Goal: Task Accomplishment & Management: Manage account settings

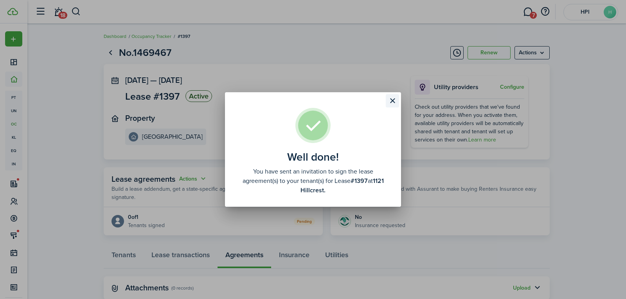
click at [396, 103] on button "Close modal" at bounding box center [392, 100] width 13 height 13
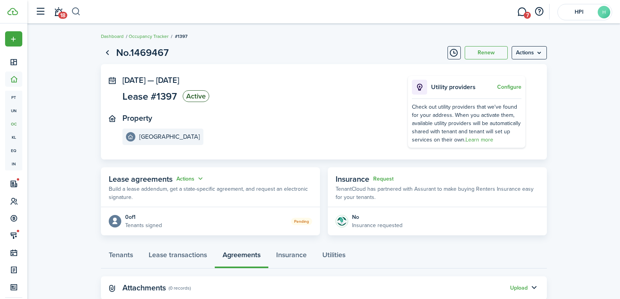
click at [77, 13] on button "button" at bounding box center [76, 11] width 10 height 13
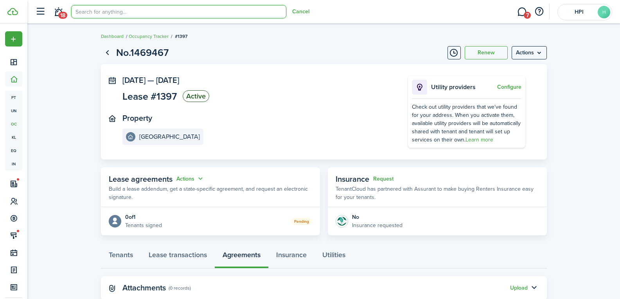
type input "[PERSON_NAME]"
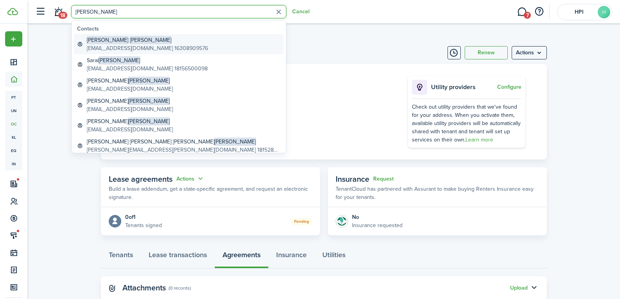
click at [98, 41] on span "[PERSON_NAME]" at bounding box center [107, 40] width 41 height 8
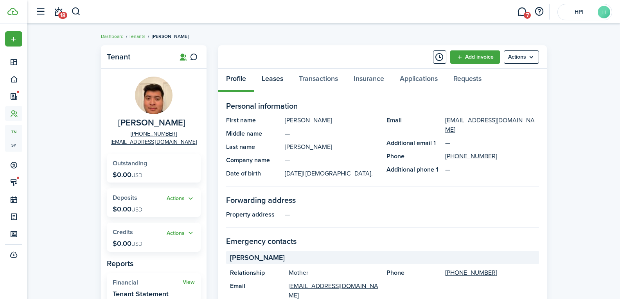
click at [271, 73] on link "Leases" at bounding box center [272, 80] width 37 height 23
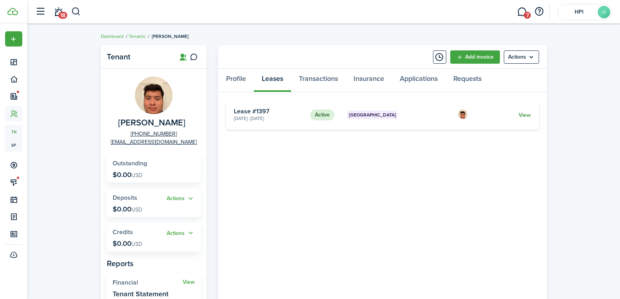
click at [529, 113] on link "View" at bounding box center [525, 115] width 12 height 8
click at [318, 79] on link "Transactions" at bounding box center [318, 80] width 55 height 23
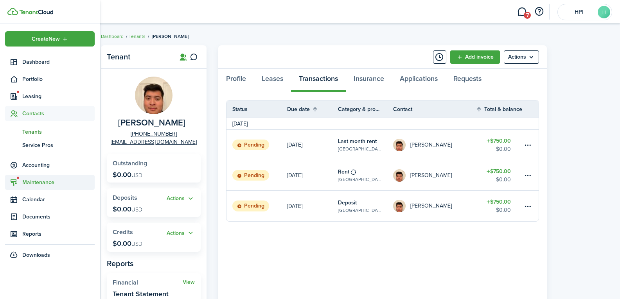
click at [29, 183] on span "Maintenance" at bounding box center [58, 182] width 72 height 8
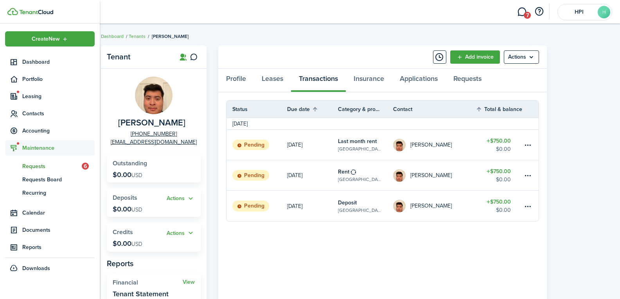
click at [42, 163] on span "Requests" at bounding box center [51, 166] width 59 height 8
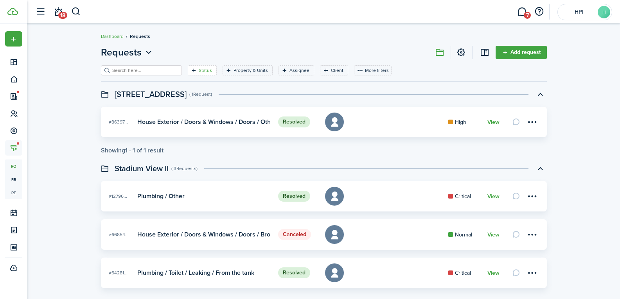
click at [195, 76] on filter-tag "Status" at bounding box center [202, 70] width 29 height 10
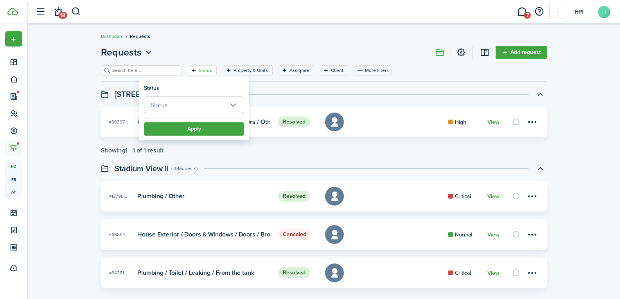
click at [158, 112] on span "Status" at bounding box center [193, 105] width 99 height 17
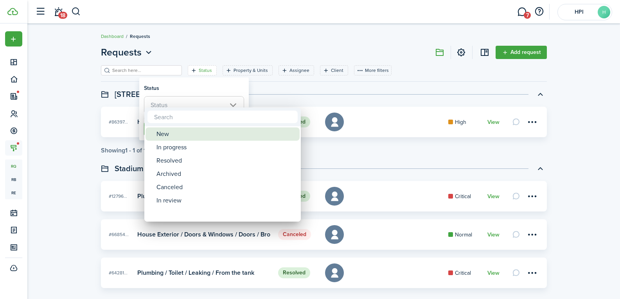
click at [161, 137] on div "New" at bounding box center [226, 134] width 139 height 13
type input "New"
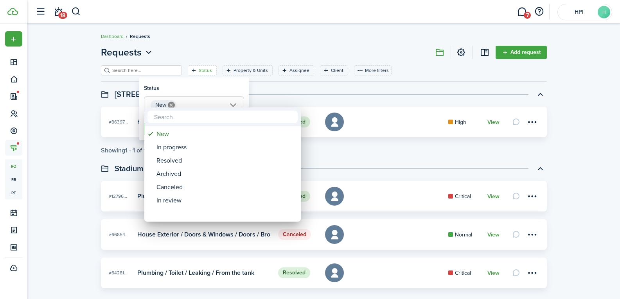
click at [131, 140] on div at bounding box center [310, 149] width 746 height 425
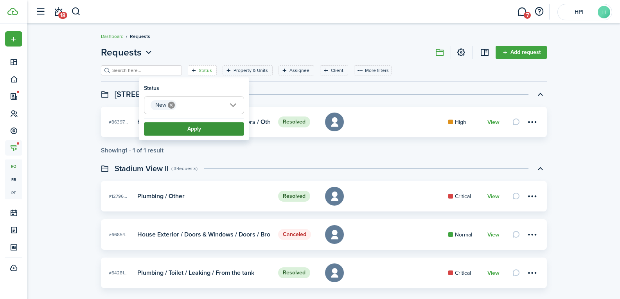
click at [153, 133] on button "Apply" at bounding box center [194, 129] width 100 height 13
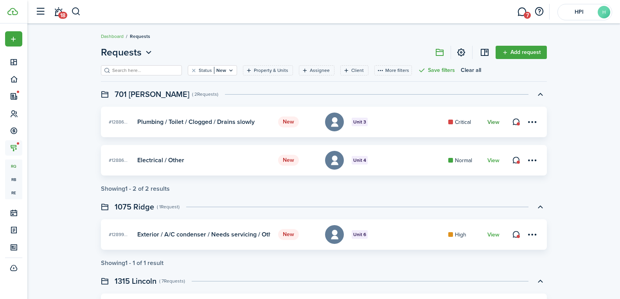
click at [494, 121] on link "View" at bounding box center [494, 122] width 12 height 6
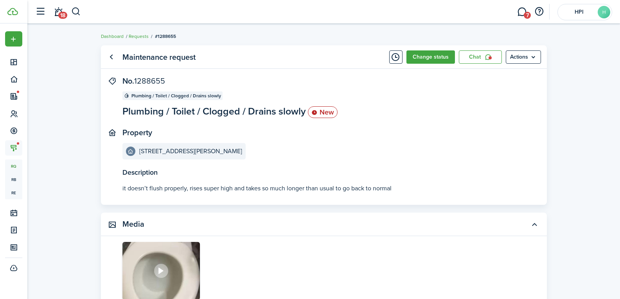
click at [158, 252] on img at bounding box center [161, 271] width 77 height 58
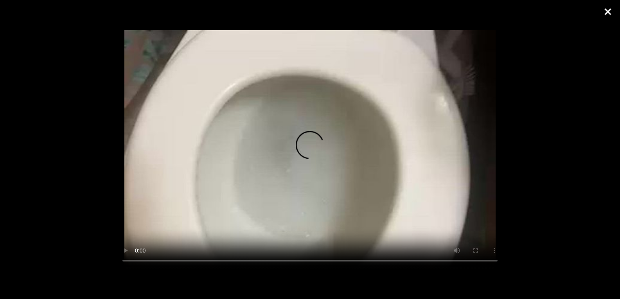
click at [609, 6] on button "Close" at bounding box center [608, 11] width 20 height 23
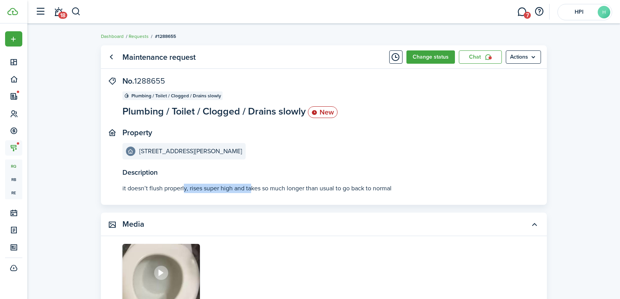
drag, startPoint x: 190, startPoint y: 193, endPoint x: 252, endPoint y: 192, distance: 62.2
click at [252, 192] on p "it doesn’t flush properly, rises super high and takes so much longer than usual…" at bounding box center [324, 188] width 403 height 9
click at [267, 193] on p "it doesn’t flush properly, rises super high and takes so much longer than usual…" at bounding box center [324, 188] width 403 height 9
click at [158, 271] on icon at bounding box center [161, 271] width 11 height 10
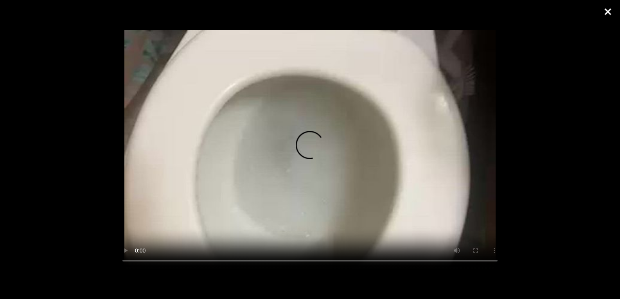
click at [605, 10] on button "Close" at bounding box center [608, 11] width 20 height 23
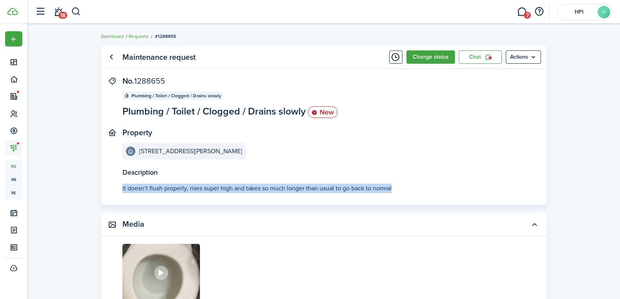
drag, startPoint x: 125, startPoint y: 190, endPoint x: 414, endPoint y: 189, distance: 289.6
click at [414, 189] on panel-main-body "Description it doesn’t flush properly, rises super high and takes so much longe…" at bounding box center [324, 141] width 446 height 128
copy p "it doesn’t flush properly, rises super high and takes so much longer than usual…"
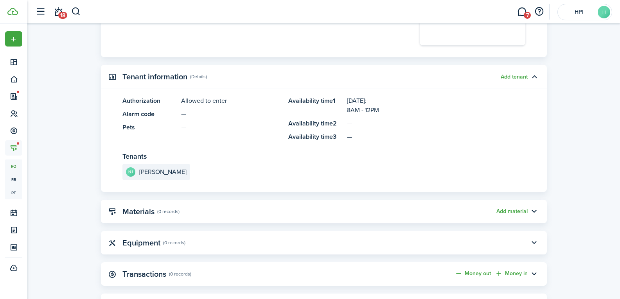
scroll to position [625, 0]
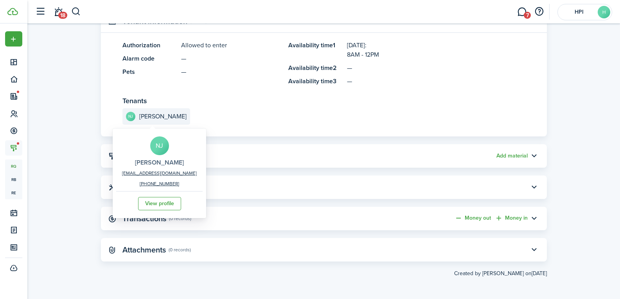
drag, startPoint x: 126, startPoint y: 154, endPoint x: 176, endPoint y: 166, distance: 51.2
click at [176, 166] on div "NJ [PERSON_NAME] [EMAIL_ADDRESS][DOMAIN_NAME] [PHONE_NUMBER] View profile" at bounding box center [159, 174] width 86 height 86
copy h2 "[PERSON_NAME]"
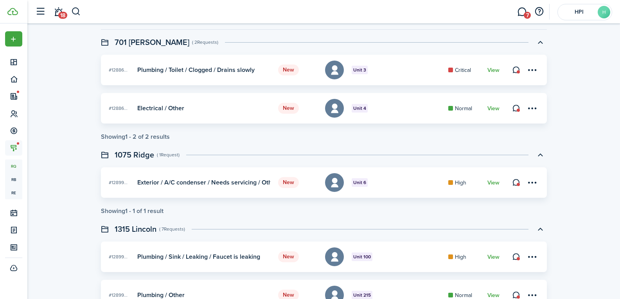
scroll to position [39, 0]
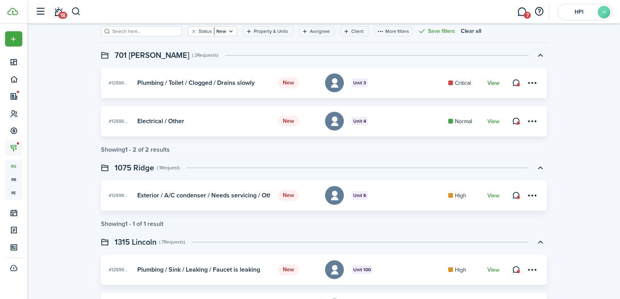
click at [490, 83] on link "View" at bounding box center [494, 83] width 12 height 6
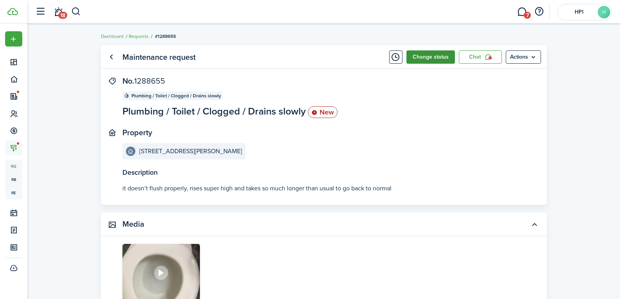
click at [442, 61] on button "Change status" at bounding box center [431, 56] width 49 height 13
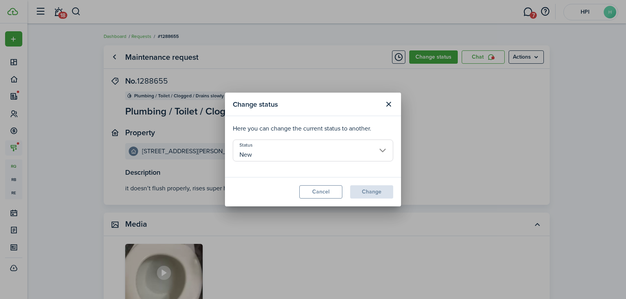
click at [353, 149] on input "New" at bounding box center [313, 151] width 160 height 22
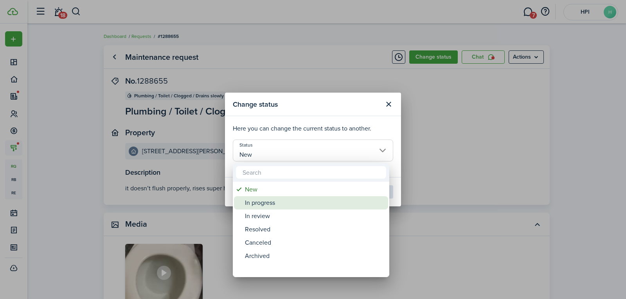
drag, startPoint x: 330, startPoint y: 205, endPoint x: 335, endPoint y: 204, distance: 5.6
click at [330, 206] on div "In progress" at bounding box center [314, 202] width 139 height 13
type input "In progress"
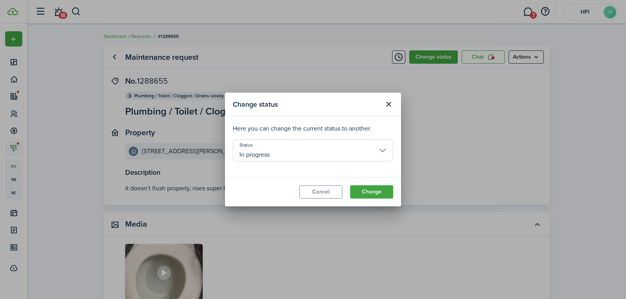
click at [394, 203] on modal-footer "Cancel Change" at bounding box center [313, 191] width 176 height 29
click at [382, 196] on button "Change" at bounding box center [371, 192] width 43 height 13
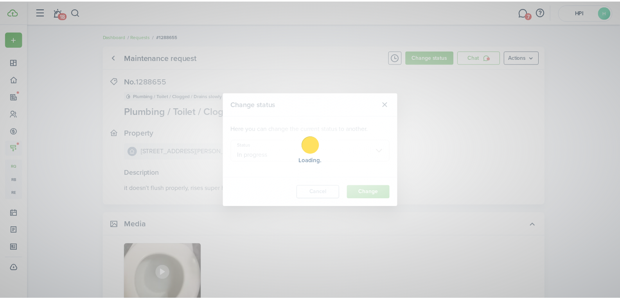
scroll to position [8, 0]
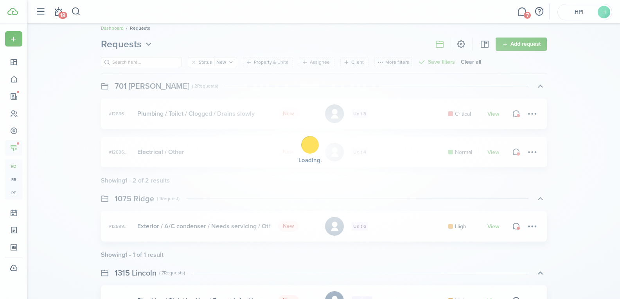
click at [494, 153] on div "Loading" at bounding box center [310, 149] width 620 height 299
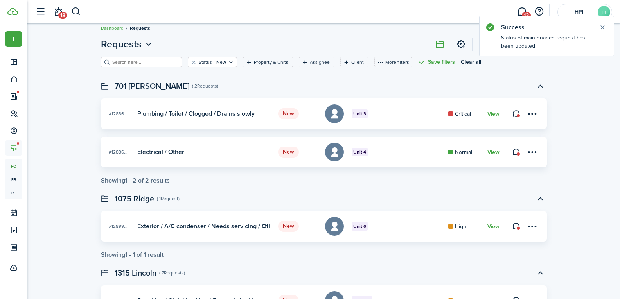
click at [499, 158] on card "New #12886... Unit 4 Electrical / Other Normal View" at bounding box center [324, 152] width 446 height 31
click at [490, 147] on card "New #12886... Unit 4 Electrical / Other Normal View" at bounding box center [324, 152] width 446 height 31
click at [492, 150] on card-footer "View" at bounding box center [494, 152] width 12 height 8
click at [492, 152] on link "View" at bounding box center [494, 153] width 12 height 6
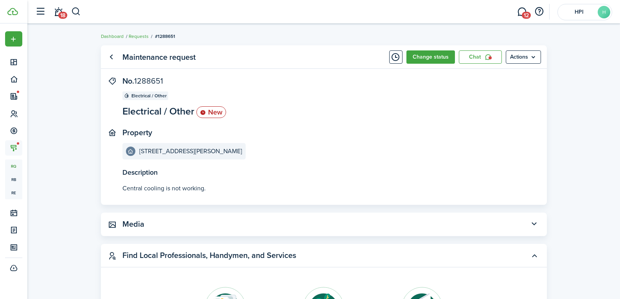
click at [409, 47] on panel-main-header "Maintenance request Change status Chat Actions" at bounding box center [324, 56] width 446 height 23
click at [425, 60] on button "Change status" at bounding box center [431, 56] width 49 height 13
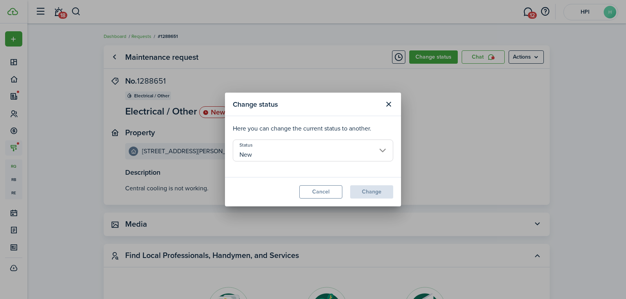
click at [322, 144] on input "New" at bounding box center [313, 151] width 160 height 22
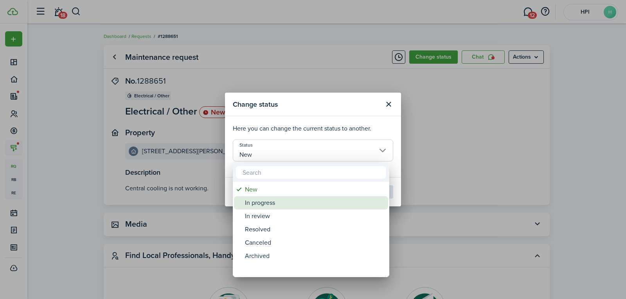
click at [290, 204] on div "In progress" at bounding box center [314, 202] width 139 height 13
type input "In progress"
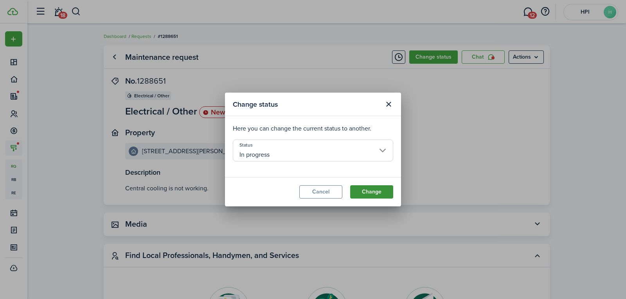
click at [371, 198] on button "Change" at bounding box center [371, 192] width 43 height 13
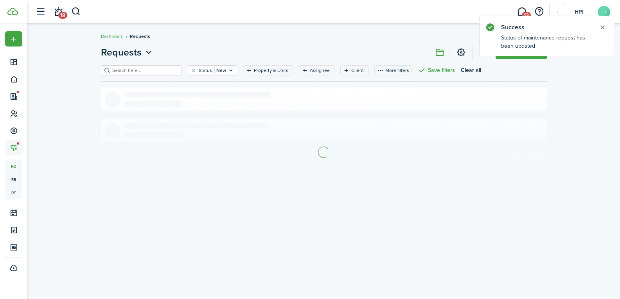
scroll to position [8, 0]
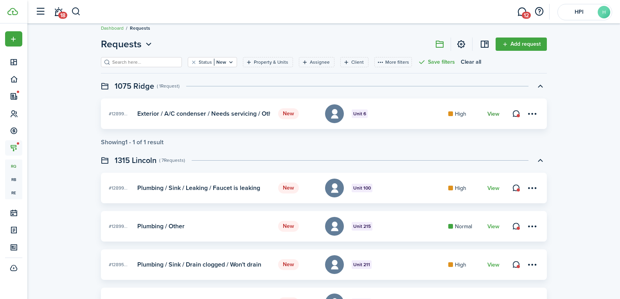
click at [497, 113] on link "View" at bounding box center [494, 114] width 12 height 6
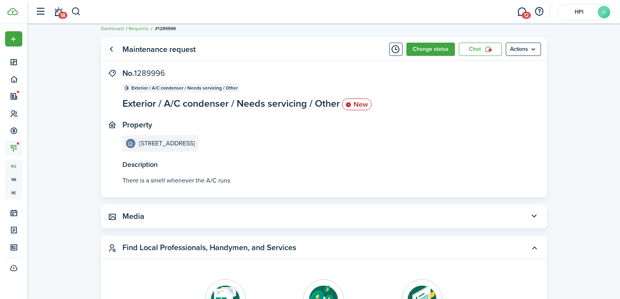
scroll to position [8, 0]
drag, startPoint x: 123, startPoint y: 180, endPoint x: 256, endPoint y: 195, distance: 134.8
click at [256, 195] on panel-main-body "Description There is a smell whenever the A/C runs No. 1289996 Exterior / A/C c…" at bounding box center [324, 132] width 446 height 128
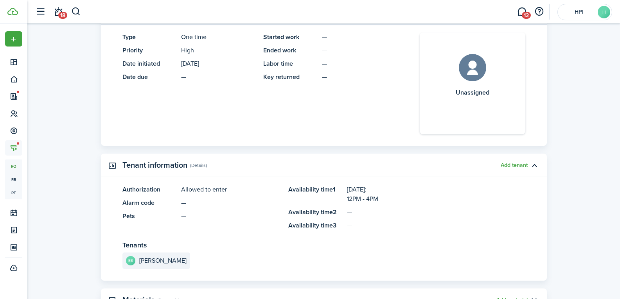
scroll to position [400, 0]
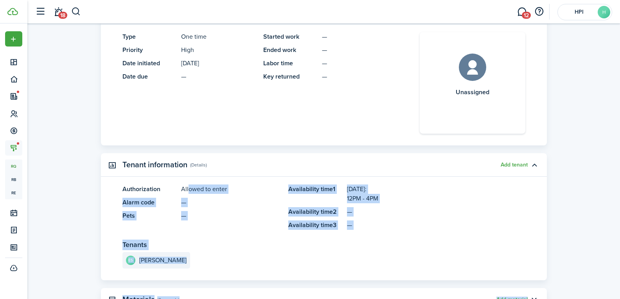
drag, startPoint x: 130, startPoint y: 186, endPoint x: 187, endPoint y: 192, distance: 57.1
click at [229, 249] on panel-main-title "Tenants" at bounding box center [324, 245] width 403 height 11
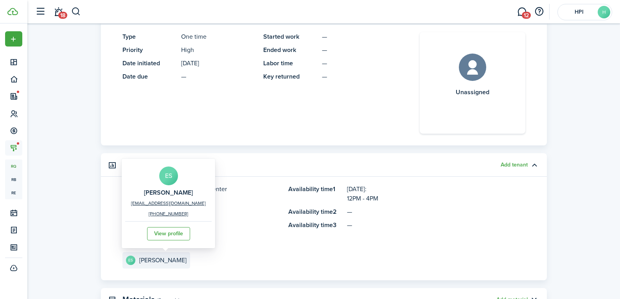
drag, startPoint x: 128, startPoint y: 184, endPoint x: 202, endPoint y: 197, distance: 75.5
click at [202, 197] on div "ES [PERSON_NAME] [EMAIL_ADDRESS][DOMAIN_NAME] [PHONE_NUMBER] View profile" at bounding box center [168, 204] width 86 height 86
copy h2 "[PERSON_NAME]"
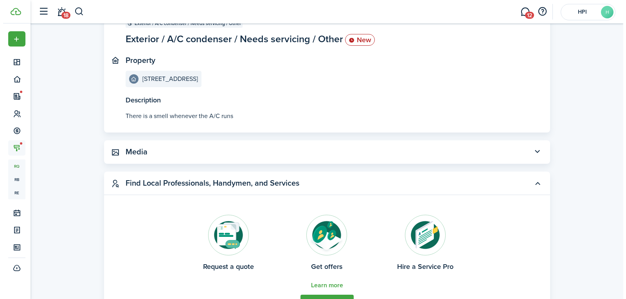
scroll to position [0, 0]
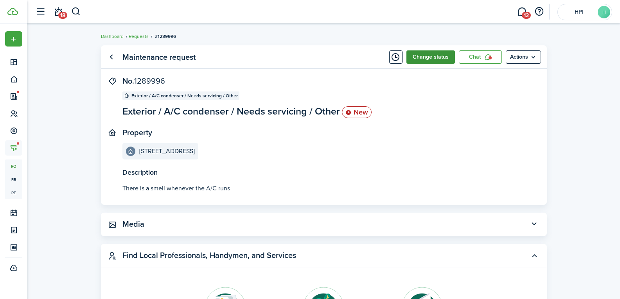
click at [423, 52] on button "Change status" at bounding box center [431, 56] width 49 height 13
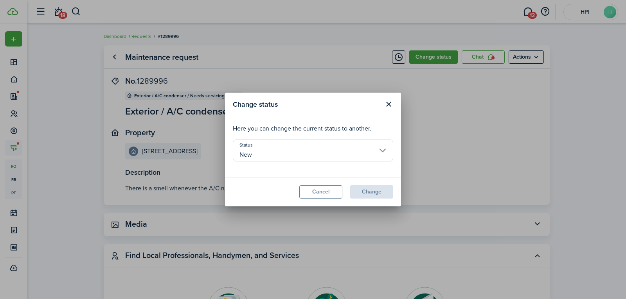
click at [337, 154] on input "New" at bounding box center [313, 151] width 160 height 22
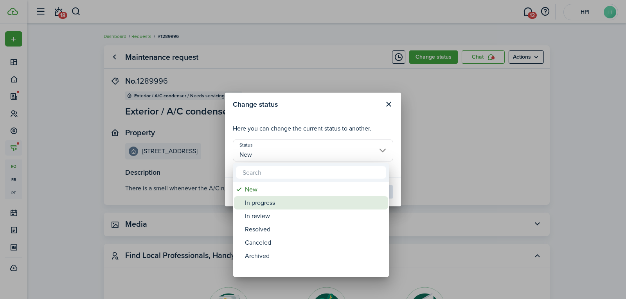
click at [274, 203] on div "In progress" at bounding box center [314, 202] width 139 height 13
type input "In progress"
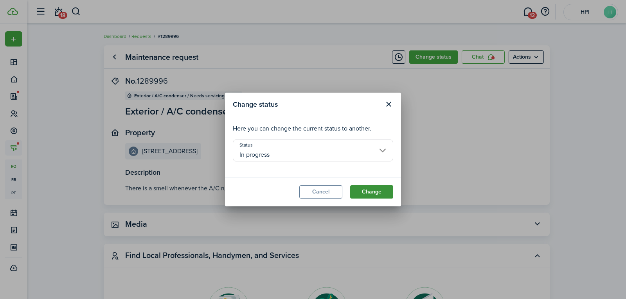
click at [360, 198] on button "Change" at bounding box center [371, 192] width 43 height 13
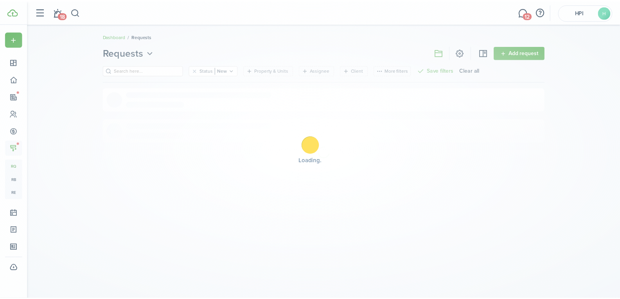
scroll to position [8, 0]
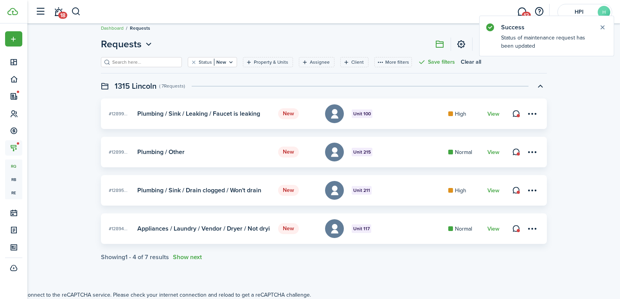
click at [488, 113] on link "View" at bounding box center [494, 114] width 12 height 6
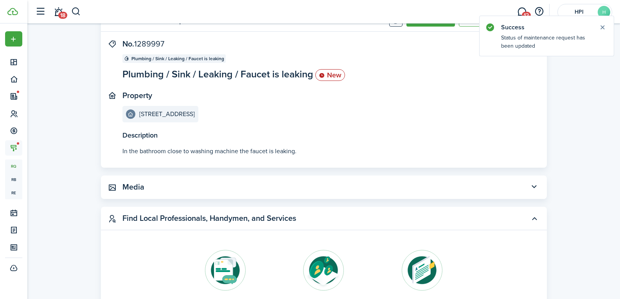
scroll to position [39, 0]
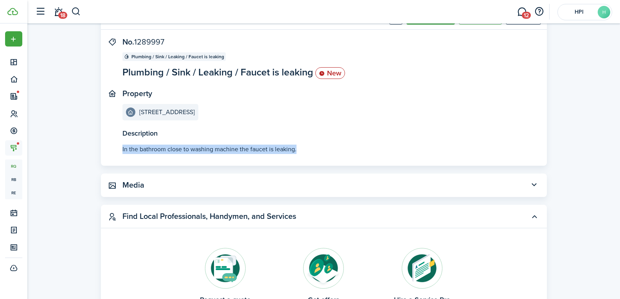
drag, startPoint x: 121, startPoint y: 146, endPoint x: 297, endPoint y: 157, distance: 177.2
click at [297, 157] on panel-main-body "Description In the bathroom close to washing machine the faucet is leaking. No.…" at bounding box center [324, 102] width 446 height 128
copy p "In the bathroom close to washing machine the faucet is leaking."
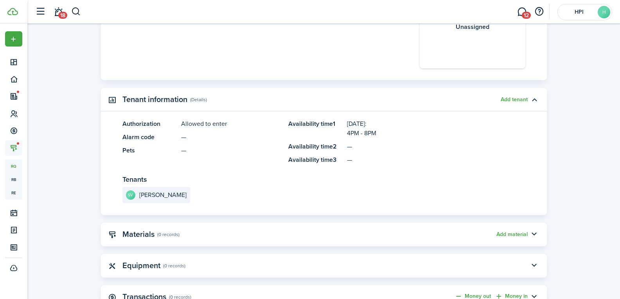
scroll to position [470, 0]
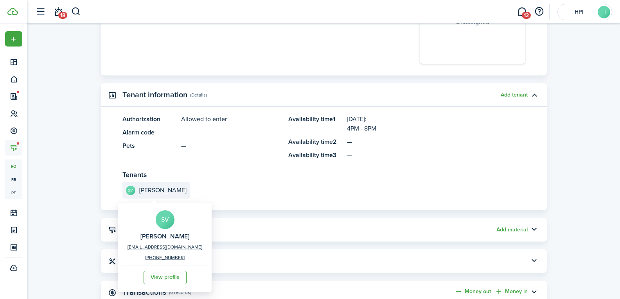
drag, startPoint x: 133, startPoint y: 229, endPoint x: 186, endPoint y: 235, distance: 54.0
click at [186, 235] on div "SV [PERSON_NAME] [EMAIL_ADDRESS][DOMAIN_NAME] [PHONE_NUMBER] View profile" at bounding box center [165, 248] width 86 height 86
copy h2 "[PERSON_NAME]"
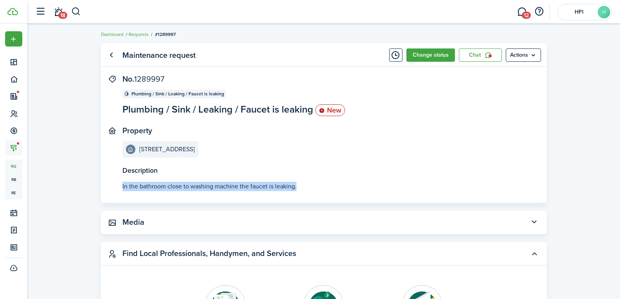
scroll to position [0, 0]
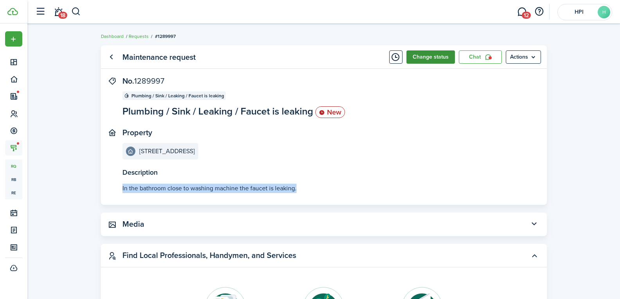
click at [419, 53] on button "Change status" at bounding box center [431, 56] width 49 height 13
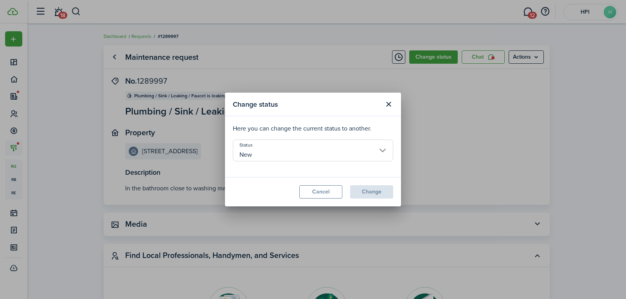
click at [347, 154] on input "New" at bounding box center [313, 151] width 160 height 22
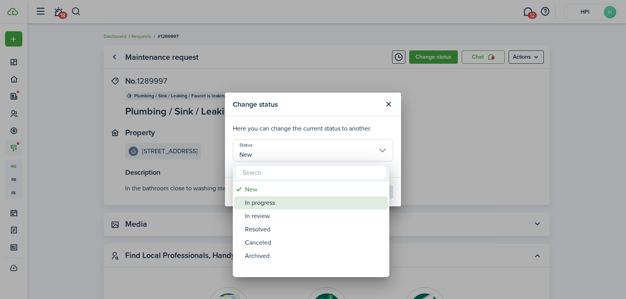
click at [286, 200] on div "In progress" at bounding box center [314, 202] width 139 height 13
type input "In progress"
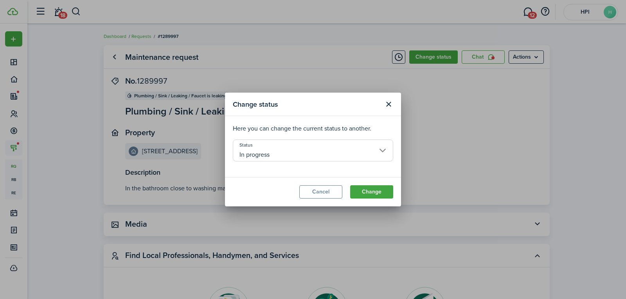
click at [367, 200] on modal-footer "Cancel Change" at bounding box center [313, 191] width 176 height 29
click at [368, 195] on button "Change" at bounding box center [371, 192] width 43 height 13
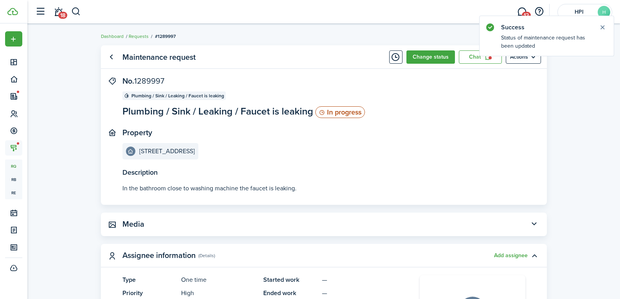
scroll to position [8, 0]
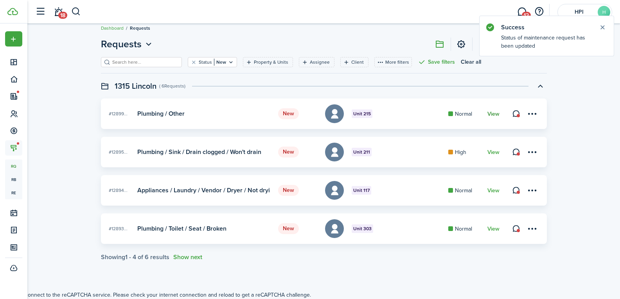
click at [495, 113] on link "View" at bounding box center [494, 114] width 12 height 6
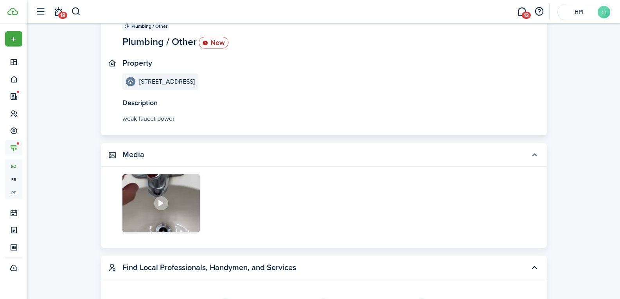
scroll to position [78, 0]
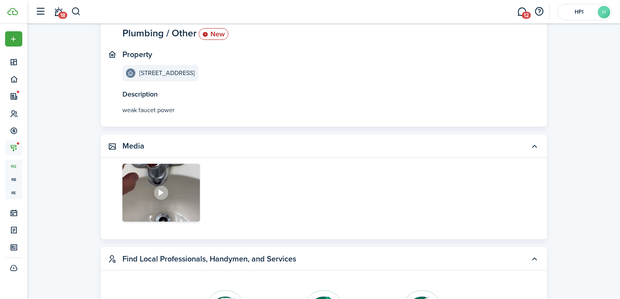
click at [157, 189] on icon at bounding box center [161, 193] width 11 height 10
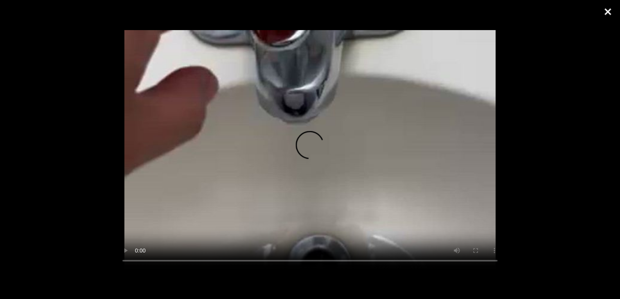
click at [604, 12] on button "Close" at bounding box center [608, 11] width 20 height 23
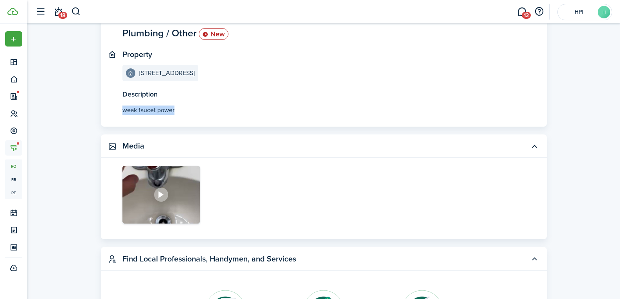
drag, startPoint x: 182, startPoint y: 112, endPoint x: 121, endPoint y: 114, distance: 61.5
click at [121, 114] on panel-main-body "Description weak faucet power No. 1289953 Plumbing / Other Plumbing / Other New…" at bounding box center [324, 62] width 446 height 128
copy see-more "weak faucet power"
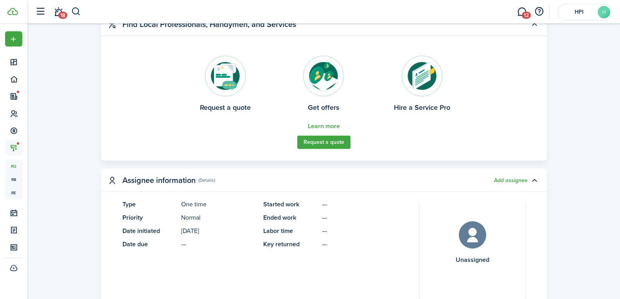
scroll to position [509, 0]
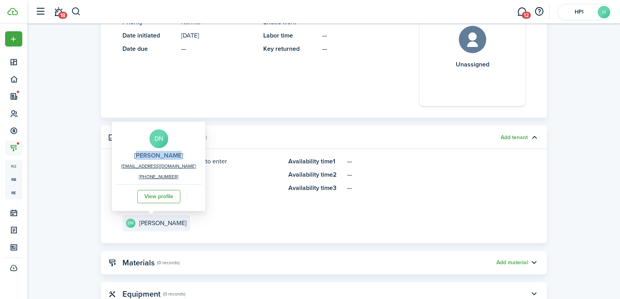
drag, startPoint x: 127, startPoint y: 151, endPoint x: 174, endPoint y: 158, distance: 47.5
click at [174, 158] on div "DN [PERSON_NAME] [EMAIL_ADDRESS][DOMAIN_NAME] [PHONE_NUMBER] View profile" at bounding box center [158, 167] width 86 height 86
copy h2 "[PERSON_NAME]"
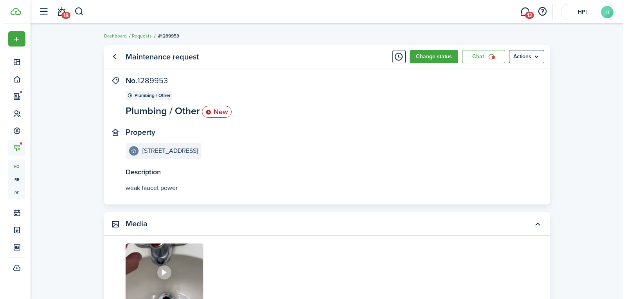
scroll to position [0, 0]
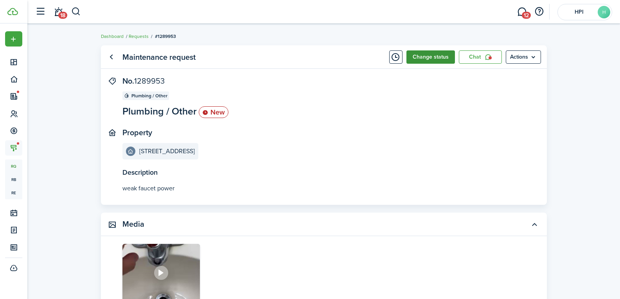
click at [426, 61] on button "Change status" at bounding box center [431, 56] width 49 height 13
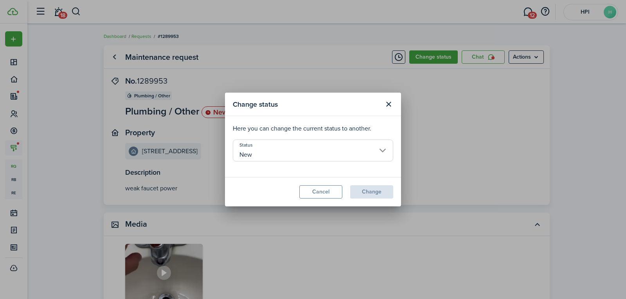
click at [325, 149] on input "New" at bounding box center [313, 151] width 160 height 22
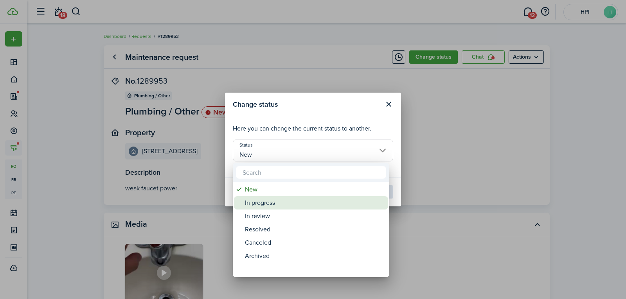
click at [297, 207] on div "In progress" at bounding box center [314, 202] width 139 height 13
type input "In progress"
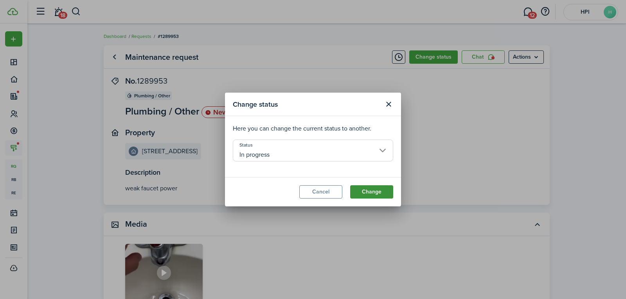
click at [367, 193] on button "Change" at bounding box center [371, 192] width 43 height 13
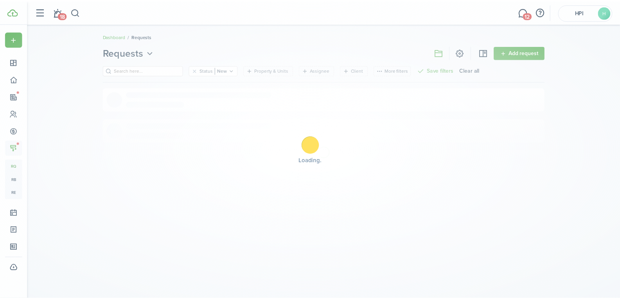
scroll to position [8, 0]
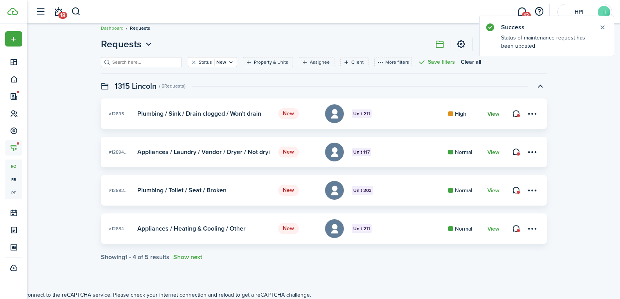
click at [497, 116] on link "View" at bounding box center [494, 114] width 12 height 6
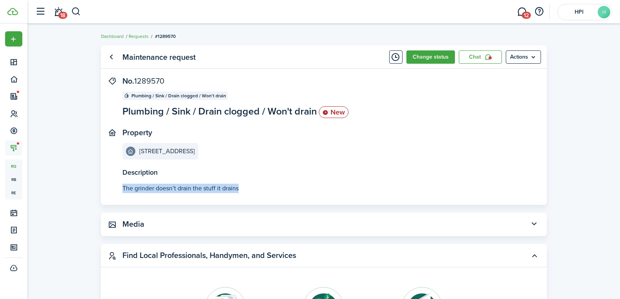
drag, startPoint x: 122, startPoint y: 189, endPoint x: 241, endPoint y: 201, distance: 120.4
click at [241, 201] on panel-main-body "Description The grinder doesn’t drain the stuff it drains No. 1289570 Plumbing …" at bounding box center [324, 141] width 446 height 128
copy p "The grinder doesn’t drain the stuff it drains"
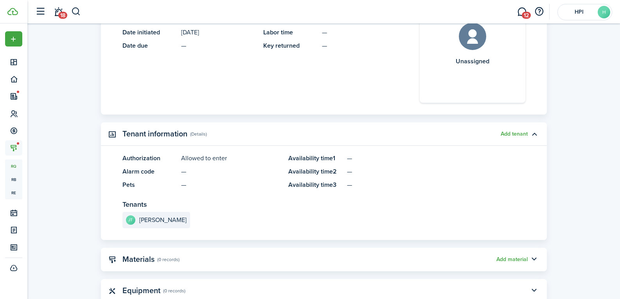
scroll to position [509, 0]
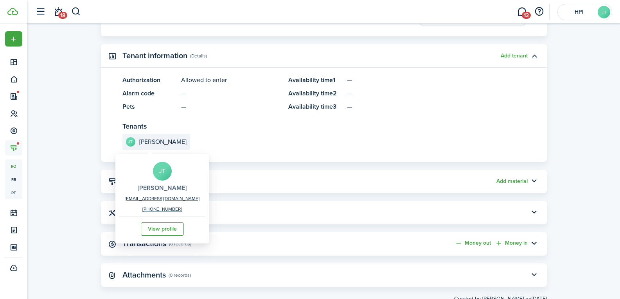
drag, startPoint x: 130, startPoint y: 182, endPoint x: 172, endPoint y: 187, distance: 41.9
click at [172, 187] on div "[PERSON_NAME] [PERSON_NAME] [EMAIL_ADDRESS][DOMAIN_NAME] [PHONE_NUMBER] View pr…" at bounding box center [162, 199] width 86 height 86
copy h2 "[PERSON_NAME]"
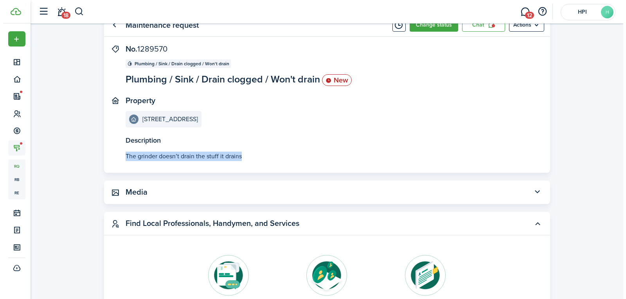
scroll to position [0, 0]
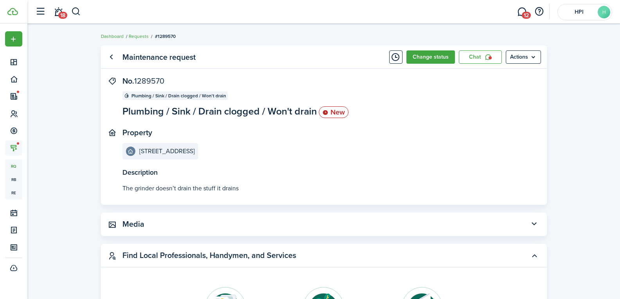
click at [420, 65] on panel-main-header "Maintenance request Change status Chat Actions" at bounding box center [324, 56] width 446 height 23
click at [423, 59] on button "Change status" at bounding box center [431, 56] width 49 height 13
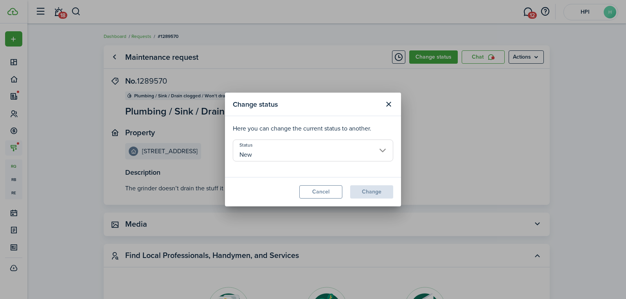
click at [307, 153] on input "New" at bounding box center [313, 151] width 160 height 22
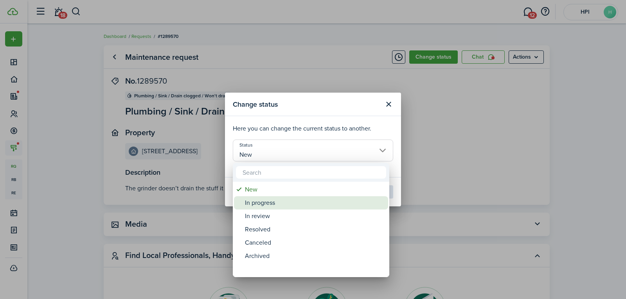
click at [304, 205] on div "In progress" at bounding box center [314, 202] width 139 height 13
type input "In progress"
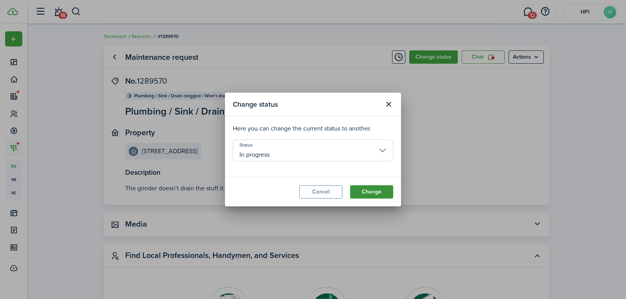
click at [365, 196] on button "Change" at bounding box center [371, 192] width 43 height 13
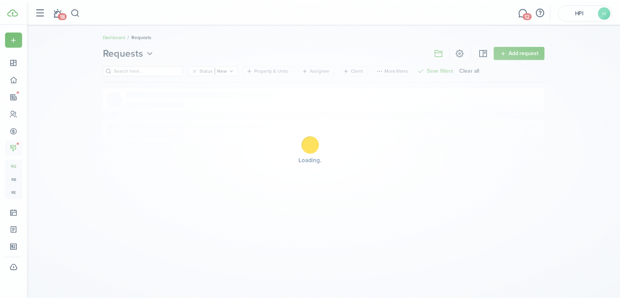
scroll to position [8, 0]
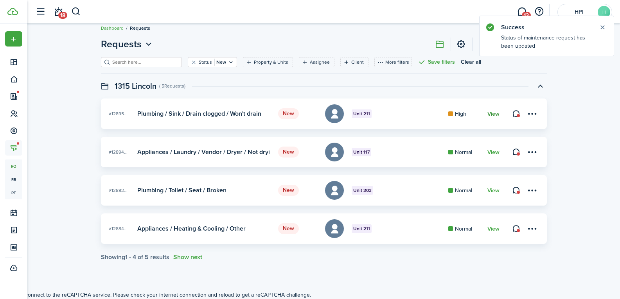
click at [490, 114] on link "View" at bounding box center [494, 114] width 12 height 6
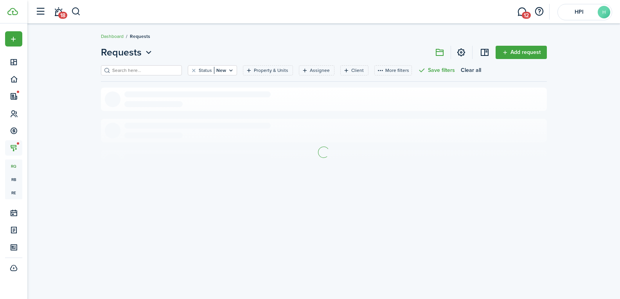
scroll to position [8, 0]
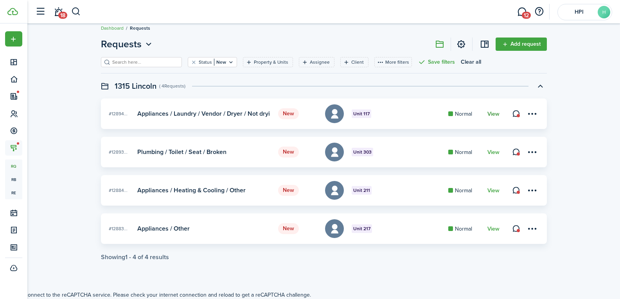
click at [493, 112] on link "View" at bounding box center [494, 114] width 12 height 6
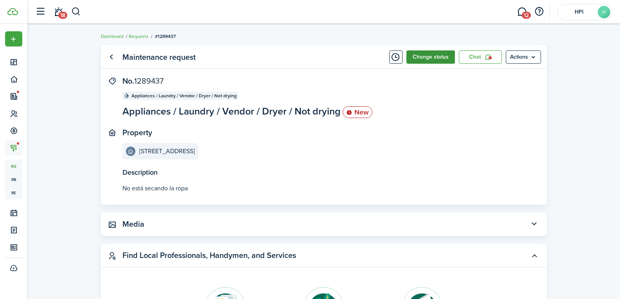
click at [432, 61] on button "Change status" at bounding box center [431, 56] width 49 height 13
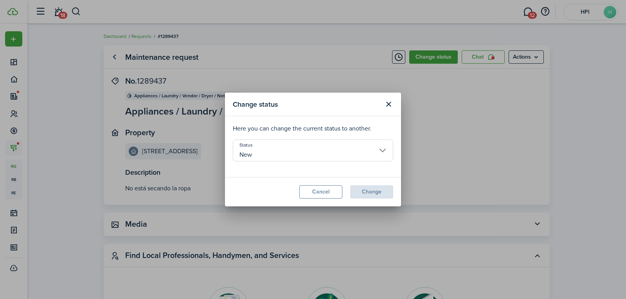
click at [268, 150] on input "New" at bounding box center [313, 151] width 160 height 22
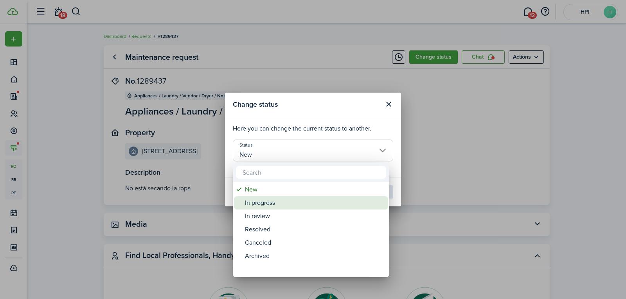
click at [274, 206] on div "In progress" at bounding box center [314, 202] width 139 height 13
type input "In progress"
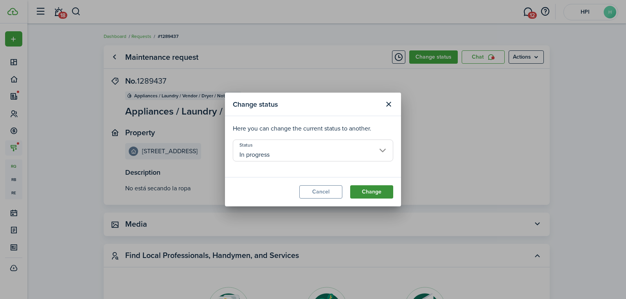
click at [356, 189] on button "Change" at bounding box center [371, 192] width 43 height 13
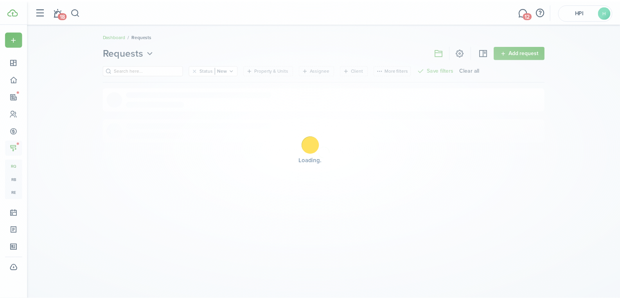
scroll to position [8, 0]
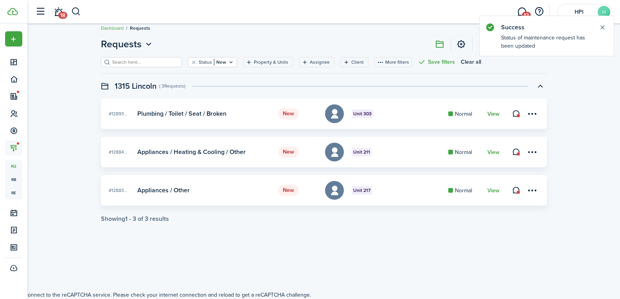
click at [495, 113] on link "View" at bounding box center [494, 114] width 12 height 6
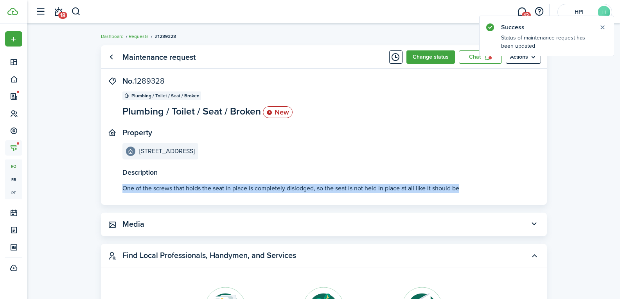
drag, startPoint x: 122, startPoint y: 189, endPoint x: 459, endPoint y: 195, distance: 337.0
click at [459, 195] on panel-main-body "Description One of the screws that holds the seat in place is completely dislod…" at bounding box center [324, 141] width 446 height 128
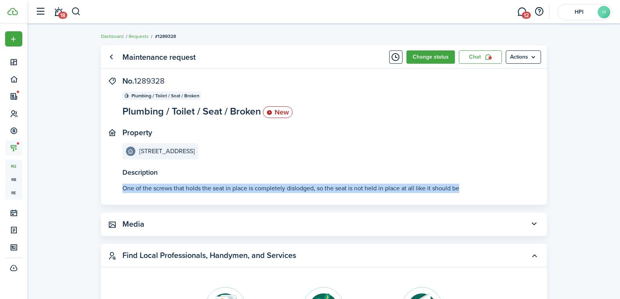
copy p "One of the screws that holds the seat in place is completely dislodged, so the …"
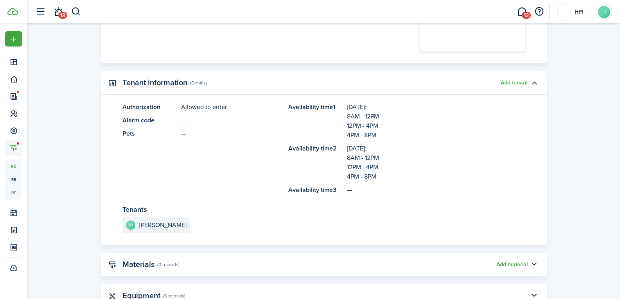
scroll to position [548, 0]
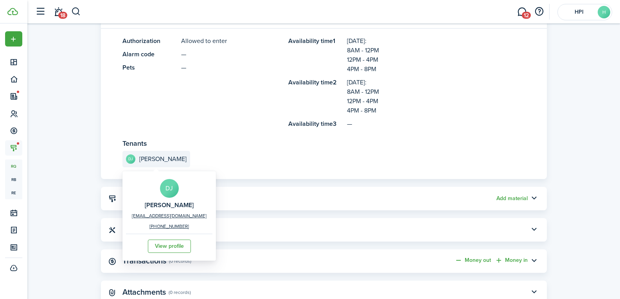
drag, startPoint x: 127, startPoint y: 196, endPoint x: 181, endPoint y: 201, distance: 54.3
click at [181, 201] on div "DJ [PERSON_NAME] [EMAIL_ADDRESS][DOMAIN_NAME] [PHONE_NUMBER] View profile" at bounding box center [170, 216] width 94 height 90
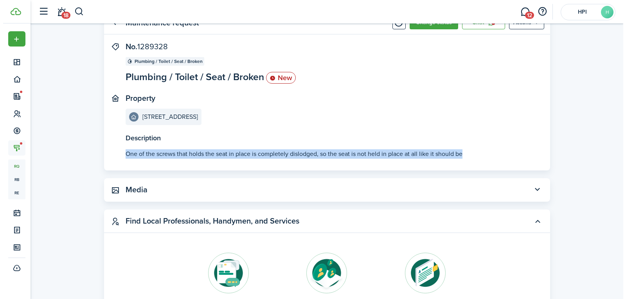
scroll to position [0, 0]
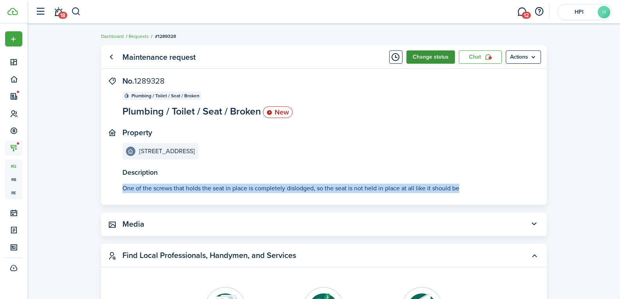
click at [432, 54] on button "Change status" at bounding box center [431, 56] width 49 height 13
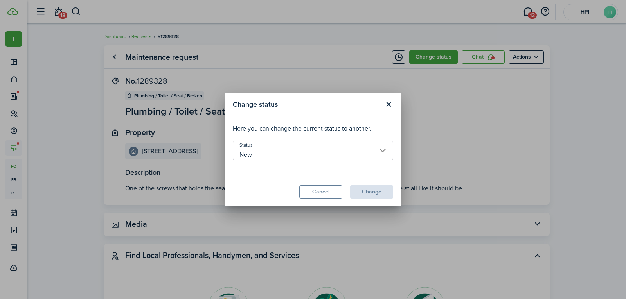
click at [279, 150] on input "New" at bounding box center [313, 151] width 160 height 22
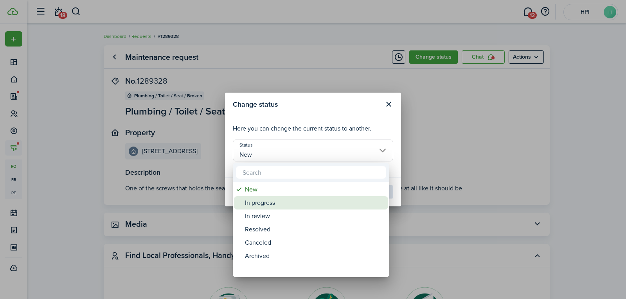
click at [273, 205] on div "In progress" at bounding box center [314, 202] width 139 height 13
type input "In progress"
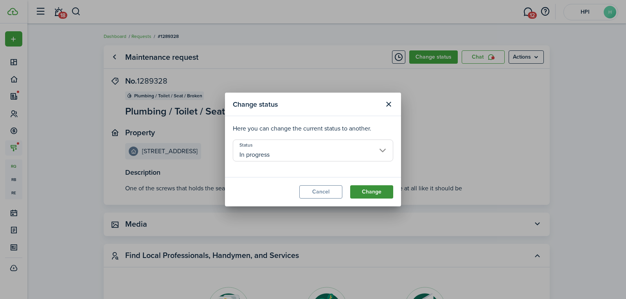
click at [371, 195] on button "Change" at bounding box center [371, 192] width 43 height 13
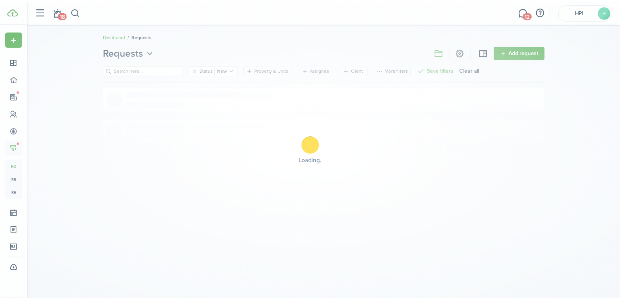
scroll to position [8, 0]
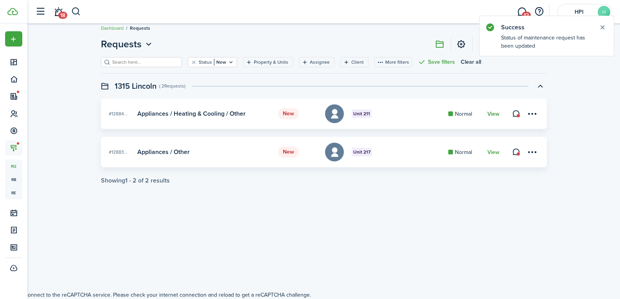
click at [491, 113] on link "View" at bounding box center [494, 114] width 12 height 6
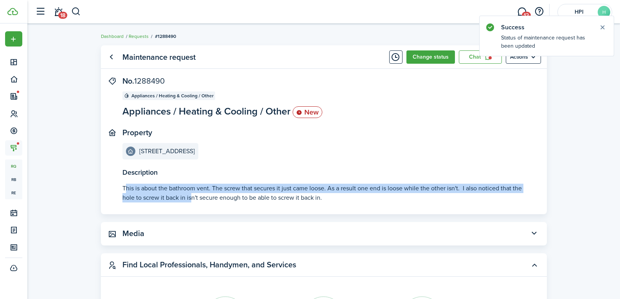
drag, startPoint x: 124, startPoint y: 189, endPoint x: 191, endPoint y: 196, distance: 67.3
click at [191, 196] on p "This is about the bathroom vent. The screw that secures it just came loose. As …" at bounding box center [324, 193] width 403 height 19
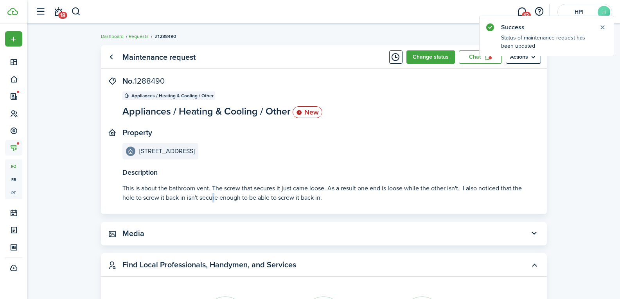
click at [214, 200] on p "This is about the bathroom vent. The screw that secures it just came loose. As …" at bounding box center [324, 193] width 403 height 19
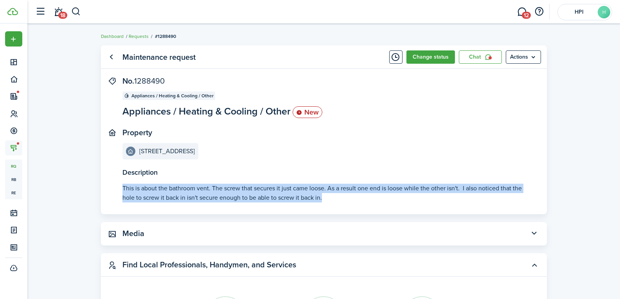
drag, startPoint x: 122, startPoint y: 189, endPoint x: 353, endPoint y: 207, distance: 232.5
click at [353, 207] on panel-main-body "Description This is about the bathroom vent. The screw that secures it just cam…" at bounding box center [324, 146] width 446 height 138
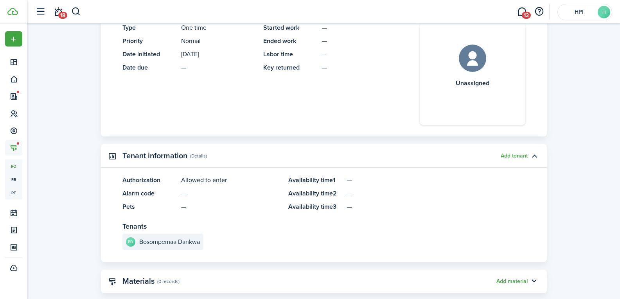
scroll to position [470, 0]
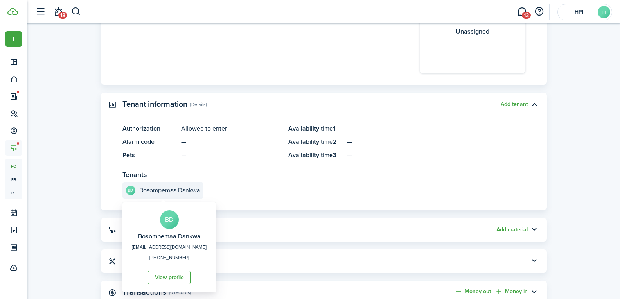
drag, startPoint x: 129, startPoint y: 231, endPoint x: 198, endPoint y: 238, distance: 70.1
click at [198, 238] on div "BD Bosompemaa Dankwa [EMAIL_ADDRESS][DOMAIN_NAME] [PHONE_NUMBER] View profile" at bounding box center [169, 248] width 86 height 86
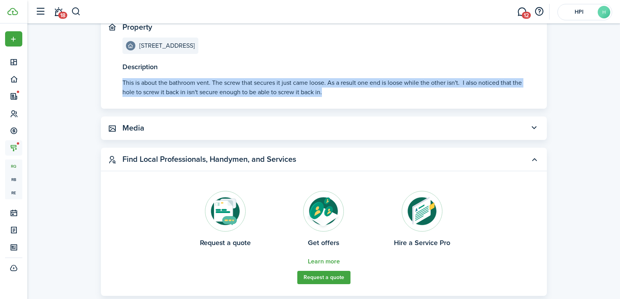
scroll to position [0, 0]
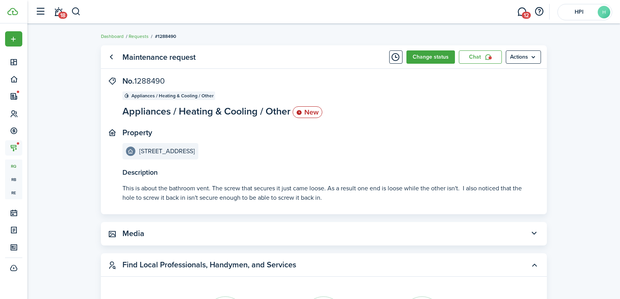
click at [425, 66] on panel-main-header "Maintenance request Change status Chat Actions" at bounding box center [324, 56] width 446 height 23
click at [424, 54] on button "Change status" at bounding box center [431, 56] width 49 height 13
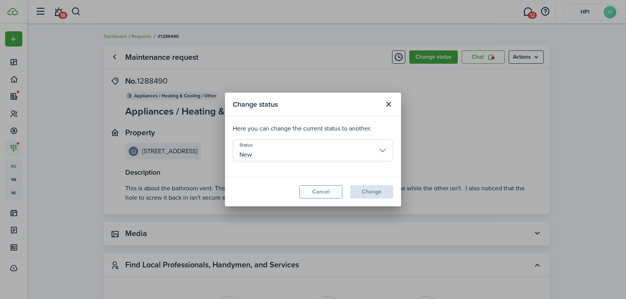
click at [319, 152] on input "New" at bounding box center [313, 151] width 160 height 22
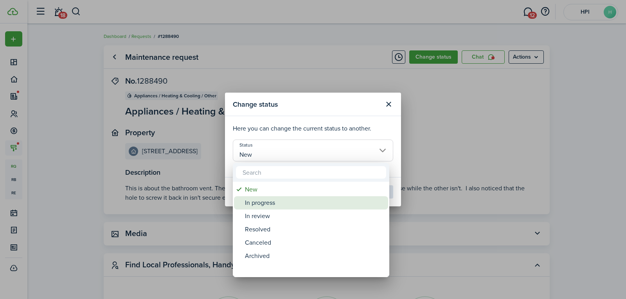
click at [292, 202] on div "In progress" at bounding box center [314, 202] width 139 height 13
type input "In progress"
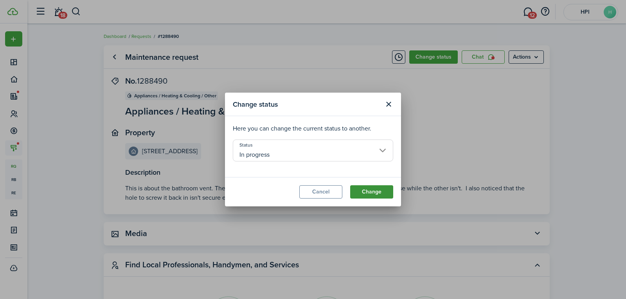
click at [372, 193] on button "Change" at bounding box center [371, 192] width 43 height 13
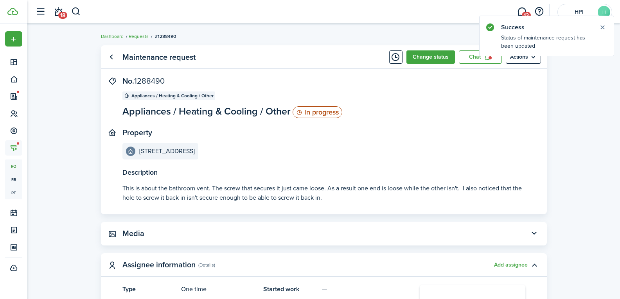
scroll to position [8, 0]
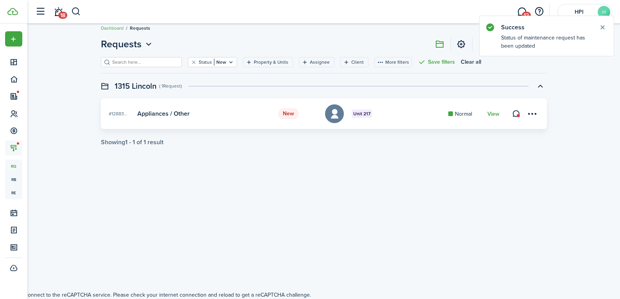
click at [499, 115] on link "View" at bounding box center [494, 114] width 12 height 6
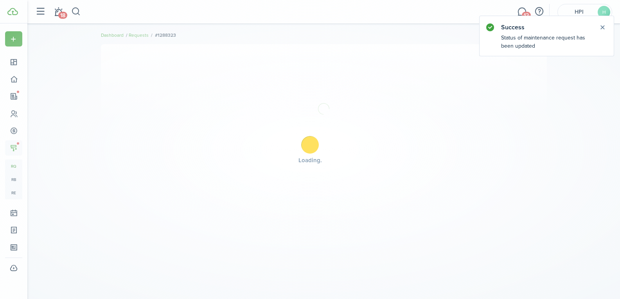
scroll to position [8, 0]
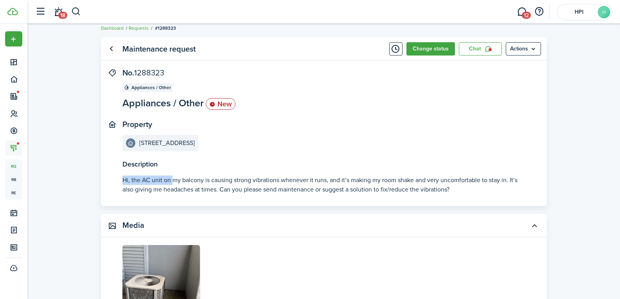
drag, startPoint x: 123, startPoint y: 179, endPoint x: 172, endPoint y: 183, distance: 49.5
click at [172, 183] on see-more "Hi, the AC unit on my balcony is causing strong vibrations whenever it runs, an…" at bounding box center [324, 185] width 403 height 19
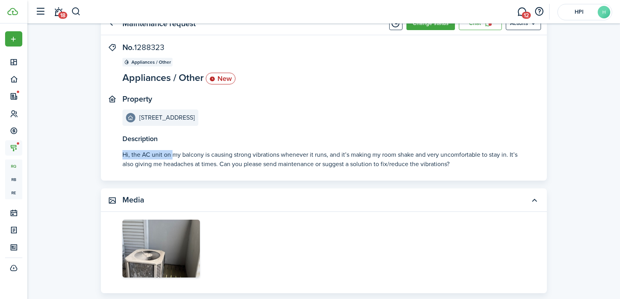
scroll to position [47, 0]
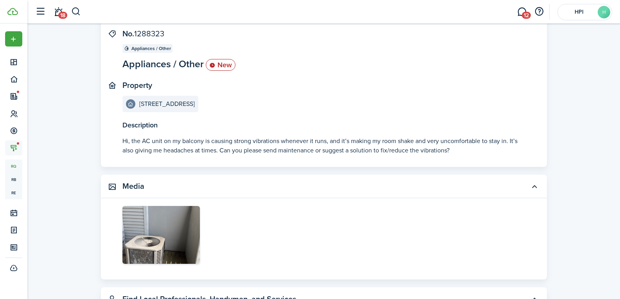
click at [272, 151] on see-more "Hi, the AC unit on my balcony is causing strong vibrations whenever it runs, an…" at bounding box center [324, 146] width 403 height 19
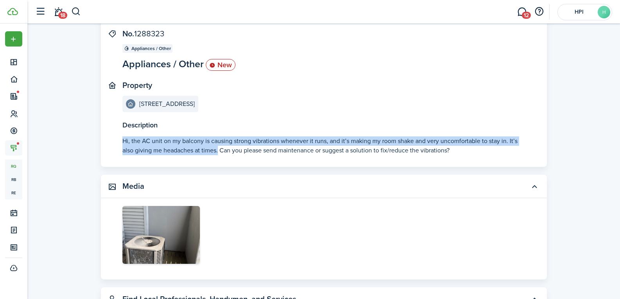
drag, startPoint x: 122, startPoint y: 141, endPoint x: 219, endPoint y: 151, distance: 97.7
click at [219, 151] on panel-main-body "Description Hi, the AC unit on my balcony is causing strong vibrations whenever…" at bounding box center [324, 98] width 446 height 138
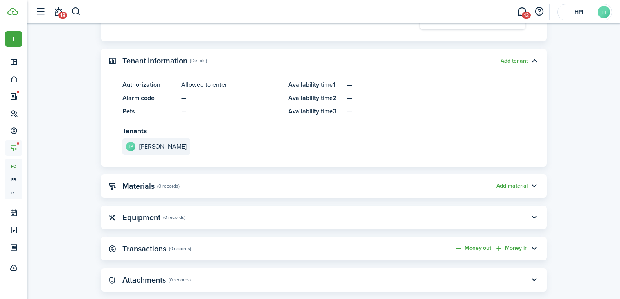
scroll to position [595, 0]
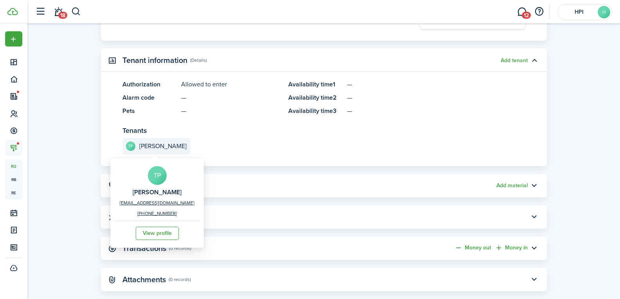
drag, startPoint x: 124, startPoint y: 187, endPoint x: 180, endPoint y: 187, distance: 55.6
click at [180, 187] on div "TP [PERSON_NAME] [EMAIL_ADDRESS][DOMAIN_NAME] [PHONE_NUMBER] View profile" at bounding box center [157, 203] width 86 height 86
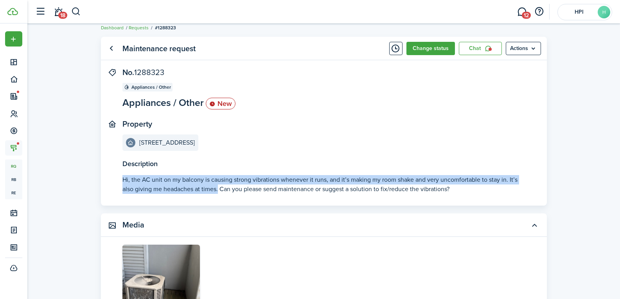
scroll to position [8, 0]
click at [420, 50] on button "Change status" at bounding box center [431, 48] width 49 height 13
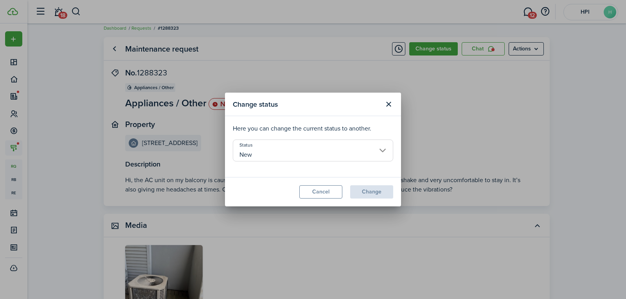
click at [307, 148] on input "New" at bounding box center [313, 151] width 160 height 22
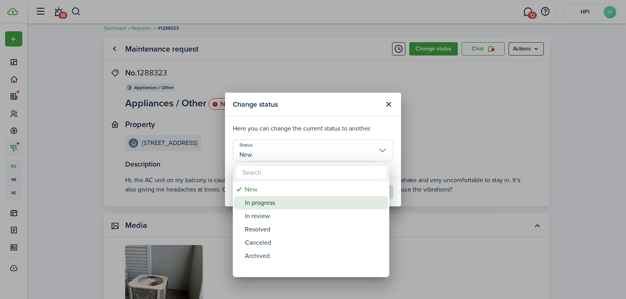
click at [293, 200] on div "In progress" at bounding box center [314, 202] width 139 height 13
type input "In progress"
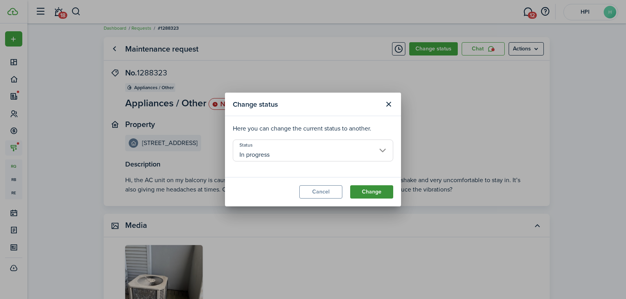
click at [378, 198] on button "Change" at bounding box center [371, 192] width 43 height 13
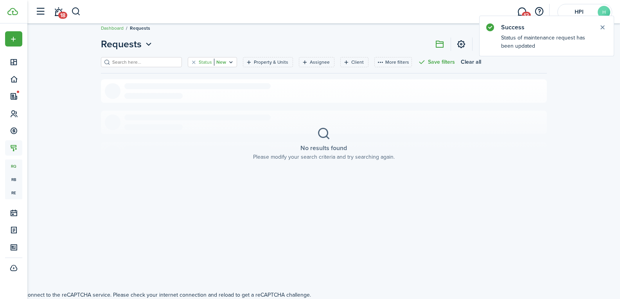
click at [228, 63] on icon "Open filter" at bounding box center [231, 62] width 7 height 6
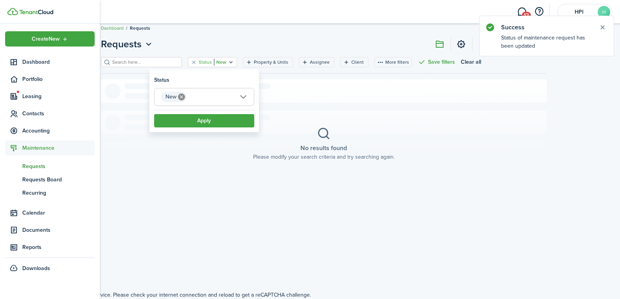
click at [14, 11] on img at bounding box center [12, 11] width 11 height 7
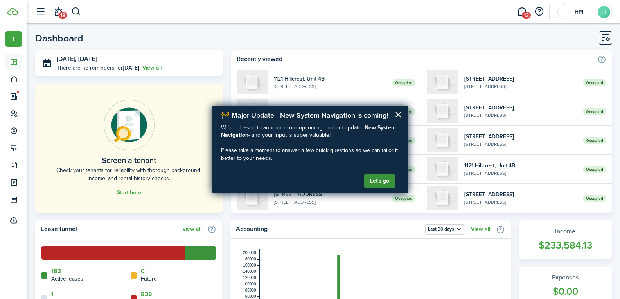
click at [379, 186] on button "Let's go" at bounding box center [380, 181] width 32 height 14
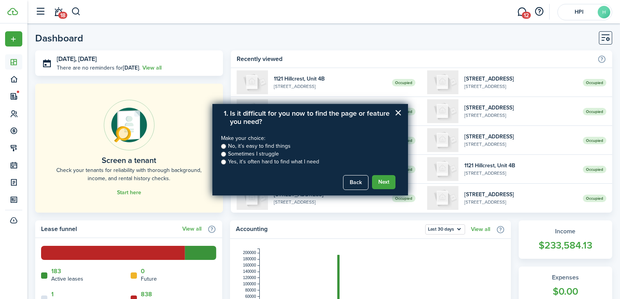
click at [223, 155] on input "Sometimes I struggle" at bounding box center [223, 154] width 5 height 5
radio input "true"
click at [390, 184] on button "Next" at bounding box center [383, 182] width 23 height 14
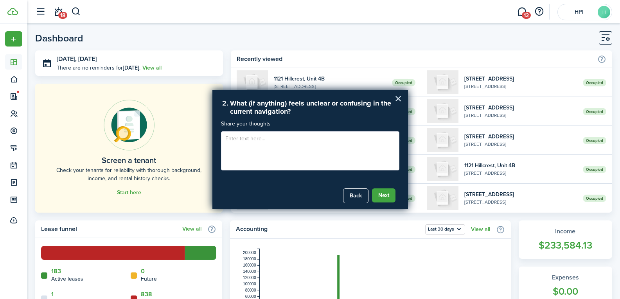
click at [399, 99] on button "×" at bounding box center [398, 98] width 7 height 13
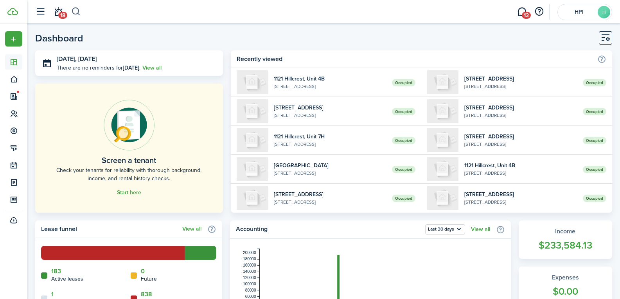
click at [74, 11] on button "button" at bounding box center [76, 11] width 10 height 13
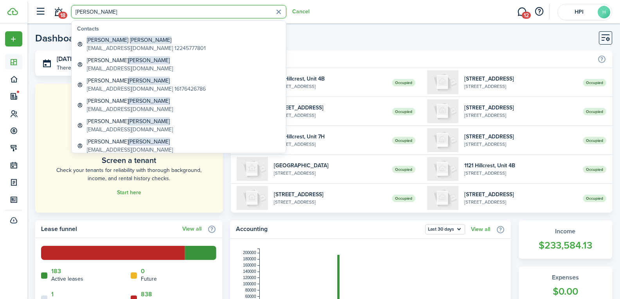
type input "[PERSON_NAME]"
click at [107, 41] on span "[PERSON_NAME]" at bounding box center [107, 40] width 41 height 8
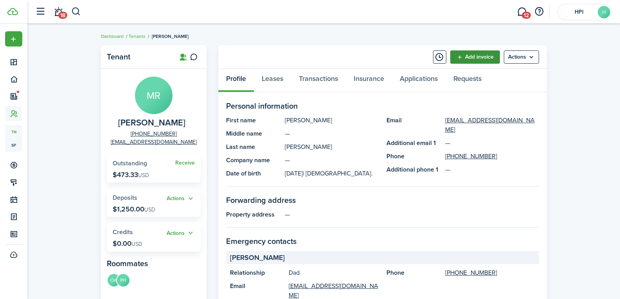
click at [454, 57] on link "Add invoice" at bounding box center [475, 56] width 50 height 13
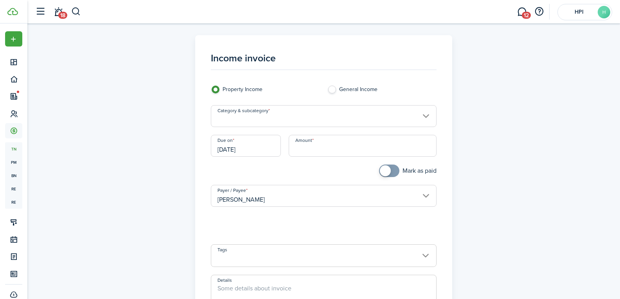
click at [324, 115] on input "Category & subcategory" at bounding box center [324, 116] width 226 height 22
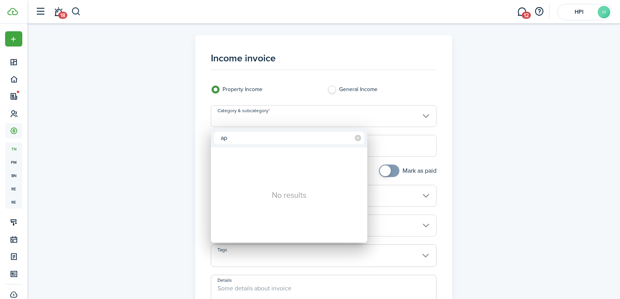
type input "a"
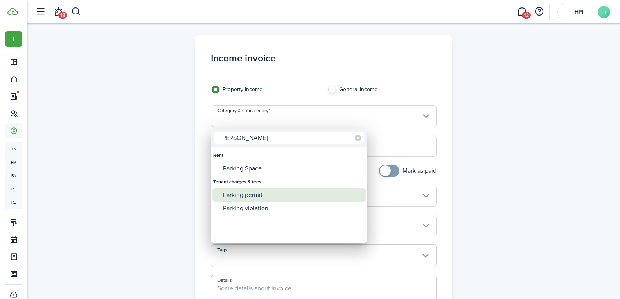
type input "[PERSON_NAME]"
click at [232, 196] on div "Parking permit" at bounding box center [292, 195] width 139 height 13
type input "Tenant charges & fees / Parking permit"
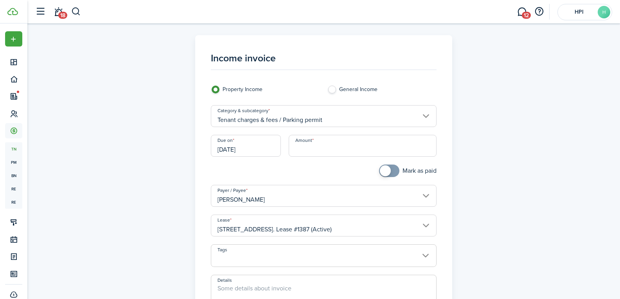
click at [341, 137] on input "Amount" at bounding box center [363, 146] width 148 height 22
type input "$20.00"
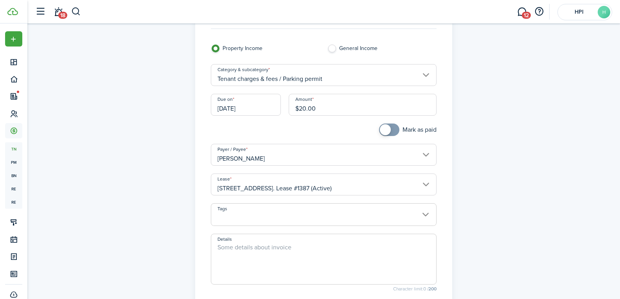
scroll to position [155, 0]
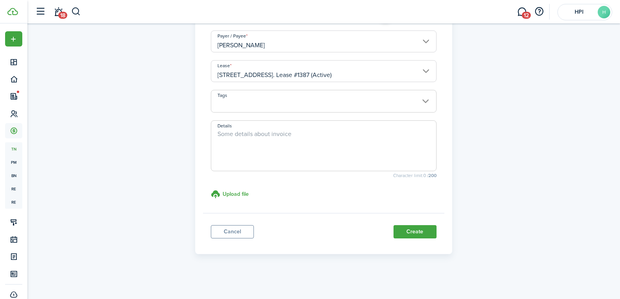
click at [270, 146] on textarea "Details" at bounding box center [323, 149] width 225 height 38
paste textarea "[PERSON_NAME]"
type textarea "[PERSON_NAME] 25-26"
drag, startPoint x: 416, startPoint y: 222, endPoint x: 416, endPoint y: 231, distance: 9.4
click at [416, 222] on panel-main-footer "Cancel Create" at bounding box center [323, 229] width 241 height 33
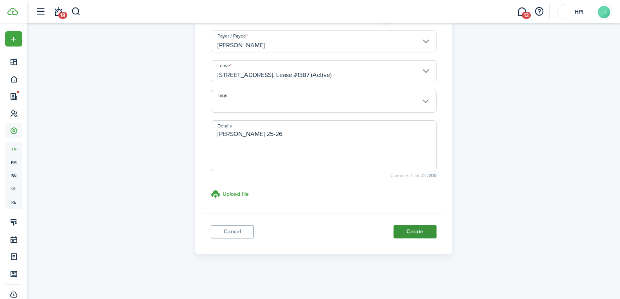
click at [416, 231] on button "Create" at bounding box center [415, 231] width 43 height 13
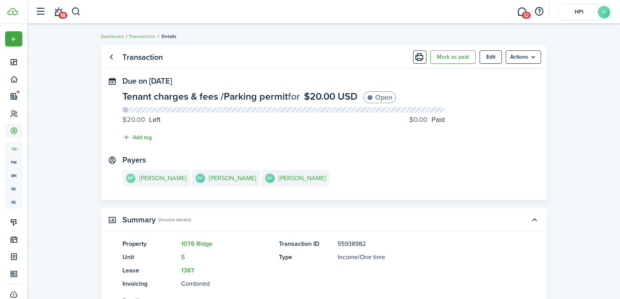
click at [168, 181] on e-details-info-title "[PERSON_NAME]" at bounding box center [162, 178] width 47 height 7
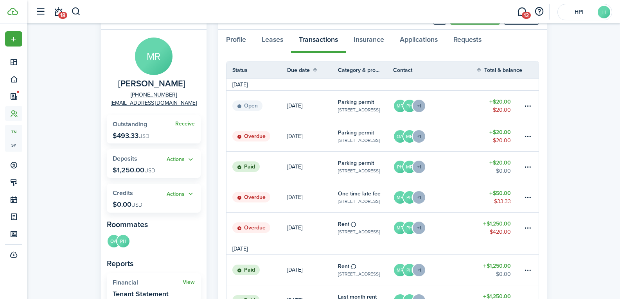
scroll to position [78, 0]
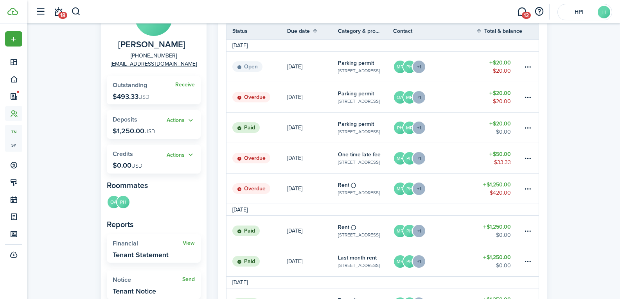
click at [346, 191] on table-subtitle "[STREET_ADDRESS]" at bounding box center [359, 192] width 42 height 7
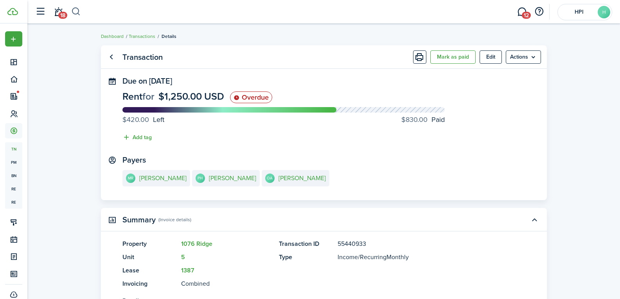
click at [77, 13] on button "button" at bounding box center [76, 11] width 10 height 13
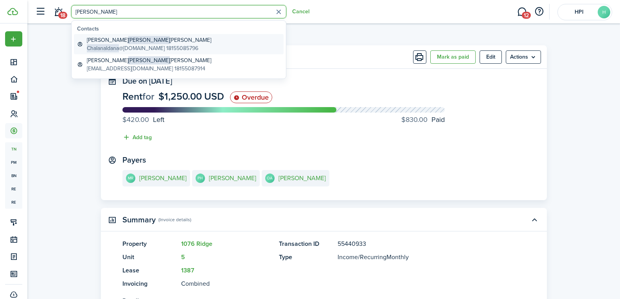
type input "[PERSON_NAME]"
click at [119, 45] on span "Chalanaldana" at bounding box center [103, 48] width 32 height 8
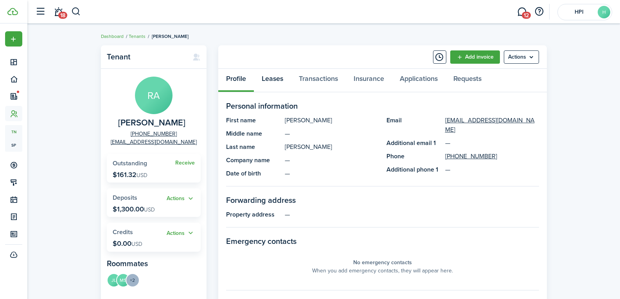
click at [286, 83] on link "Leases" at bounding box center [272, 80] width 37 height 23
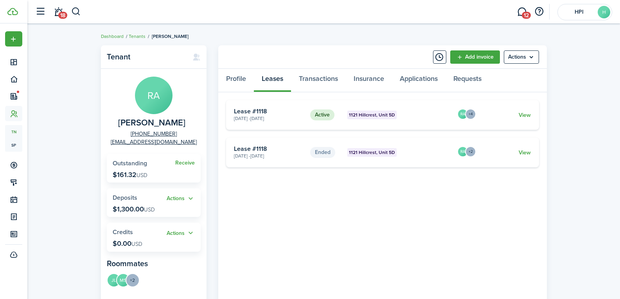
click at [533, 115] on card "Active [GEOGRAPHIC_DATA] 5D [DATE] - [DATE] Lease #1118 RA +4 View" at bounding box center [382, 115] width 313 height 30
click at [526, 113] on link "View" at bounding box center [525, 115] width 12 height 8
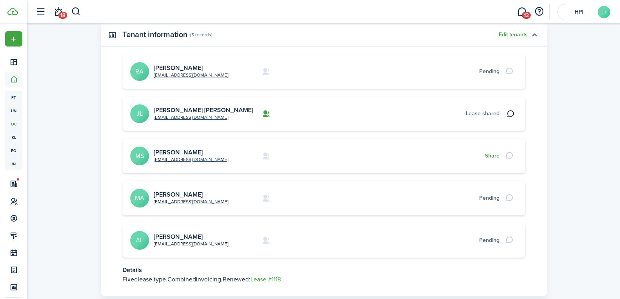
scroll to position [274, 0]
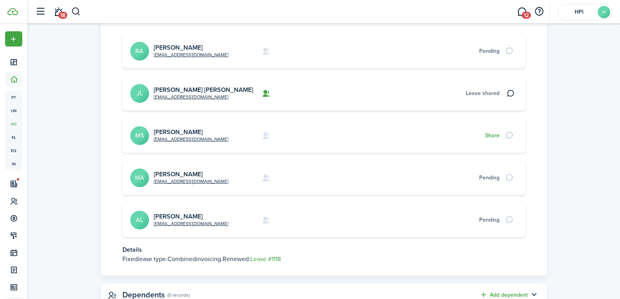
drag, startPoint x: 226, startPoint y: 214, endPoint x: 153, endPoint y: 216, distance: 73.2
click at [153, 216] on card "[EMAIL_ADDRESS][DOMAIN_NAME] [PERSON_NAME] AL Pending" at bounding box center [324, 220] width 403 height 34
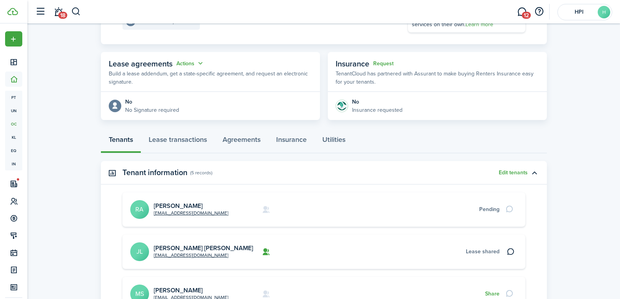
scroll to position [0, 0]
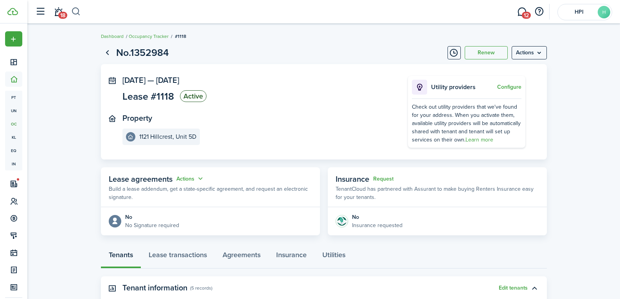
click at [71, 11] on header-control-items "18" at bounding box center [56, 12] width 50 height 20
click at [77, 11] on button "button" at bounding box center [76, 11] width 10 height 13
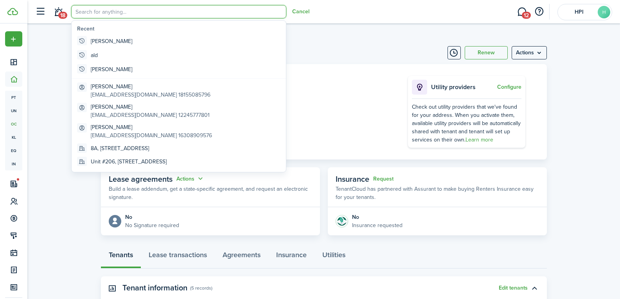
click at [386, 93] on panel-main-wrapper "[DATE] — [DATE] Lease #1118 Active Property [STREET_ADDRESS] Utility providers …" at bounding box center [324, 112] width 403 height 72
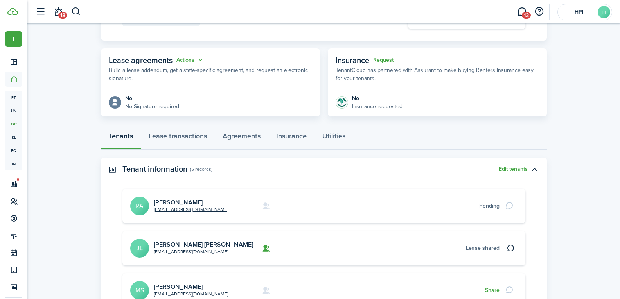
scroll to position [235, 0]
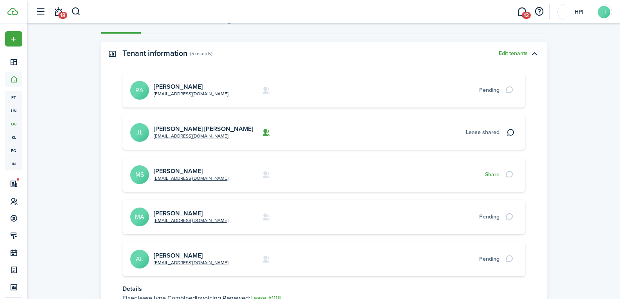
click at [172, 253] on link "[PERSON_NAME]" at bounding box center [178, 255] width 49 height 9
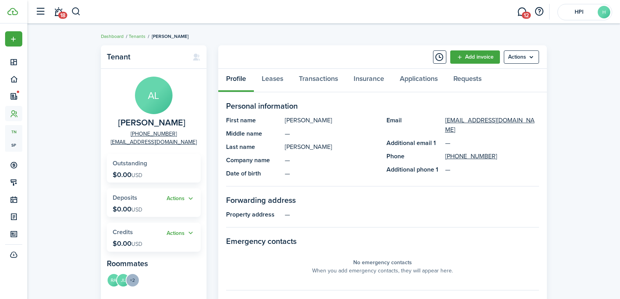
drag, startPoint x: 155, startPoint y: 120, endPoint x: 198, endPoint y: 117, distance: 42.8
click at [198, 117] on panel-main-group "AL [PERSON_NAME] [PHONE_NUMBER] [EMAIL_ADDRESS][DOMAIN_NAME]" at bounding box center [154, 112] width 94 height 70
click at [462, 57] on link "Add invoice" at bounding box center [475, 56] width 50 height 13
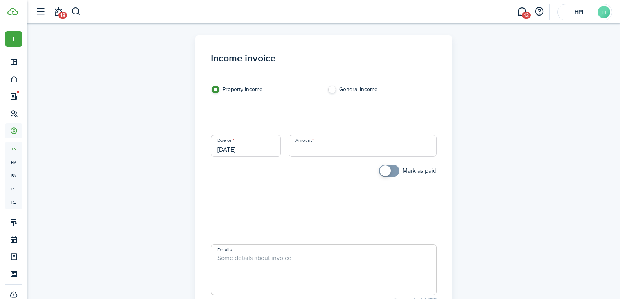
click at [274, 117] on loading-skeleton at bounding box center [324, 116] width 226 height 22
click at [274, 116] on input "Category & subcategory" at bounding box center [324, 116] width 226 height 22
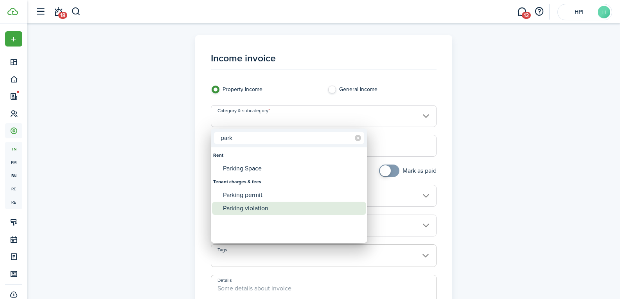
type input "park"
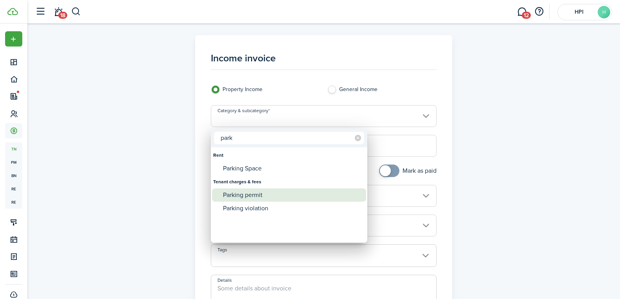
click at [259, 193] on div "Parking permit" at bounding box center [292, 195] width 139 height 13
type input "Tenant charges & fees / Parking permit"
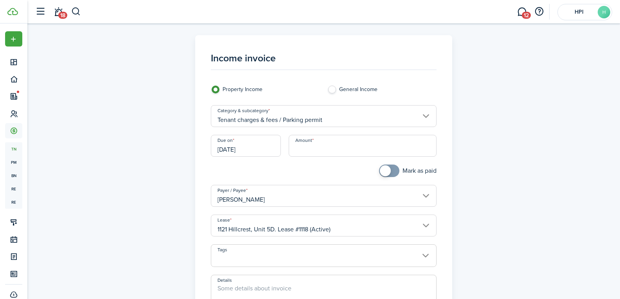
click at [317, 143] on input "Amount" at bounding box center [363, 146] width 148 height 22
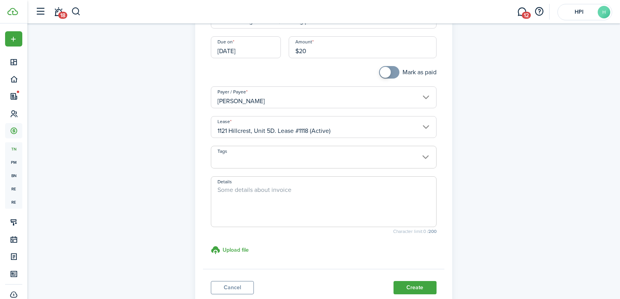
scroll to position [117, 0]
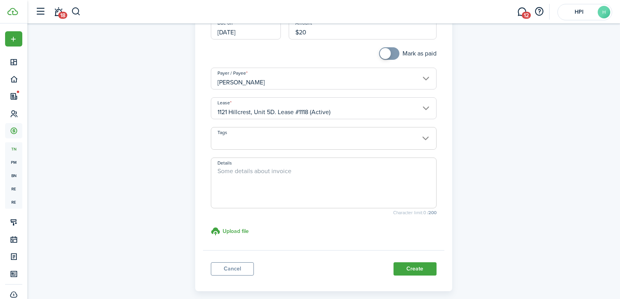
type input "$20.00"
click at [256, 170] on textarea "Details" at bounding box center [323, 186] width 225 height 38
paste textarea "[PERSON_NAME] [PERSON_NAME]"
type textarea "[PERSON_NAME] 25-26"
click at [405, 271] on button "Create" at bounding box center [415, 269] width 43 height 13
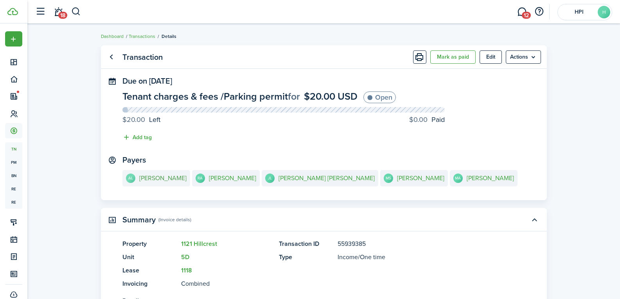
click at [187, 180] on e-details-info-title "[PERSON_NAME]" at bounding box center [162, 178] width 47 height 7
